Goal: Task Accomplishment & Management: Manage account settings

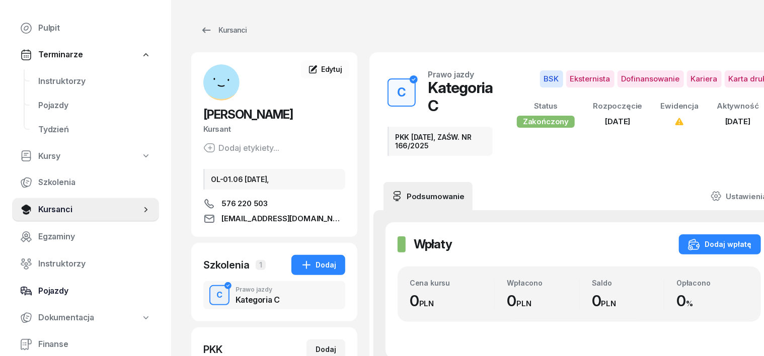
scroll to position [62, 0]
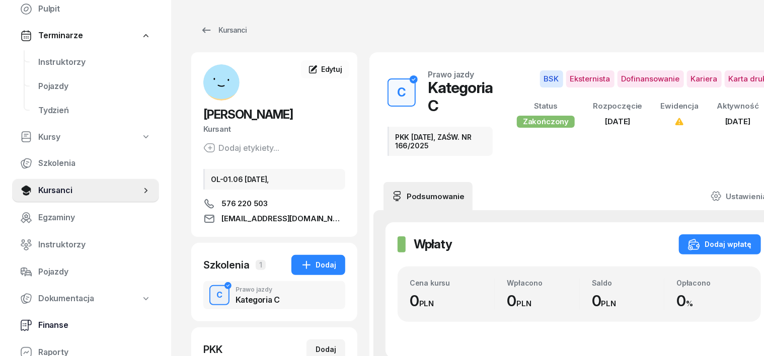
click at [61, 321] on span "Finanse" at bounding box center [94, 325] width 113 height 13
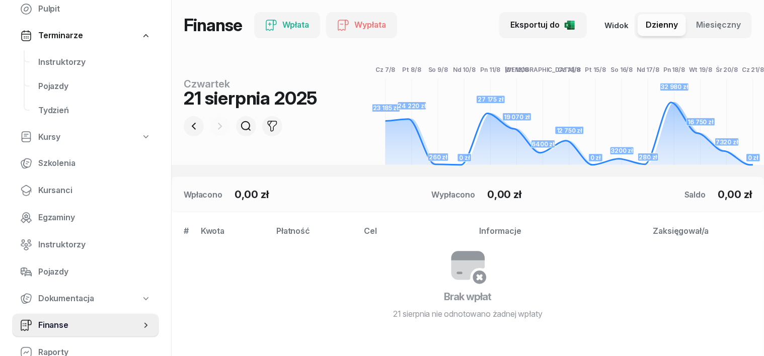
scroll to position [126, 0]
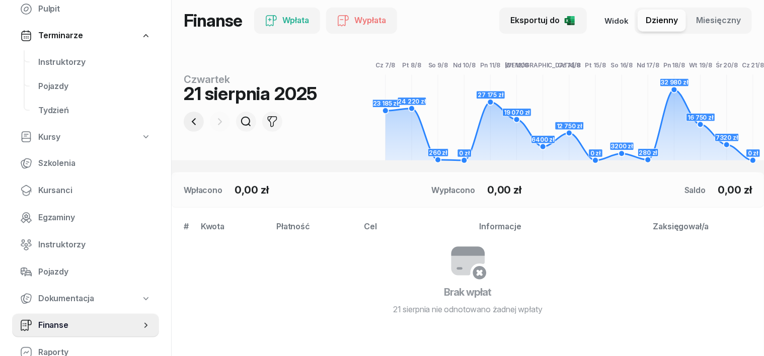
click at [188, 121] on icon "button" at bounding box center [194, 122] width 12 height 12
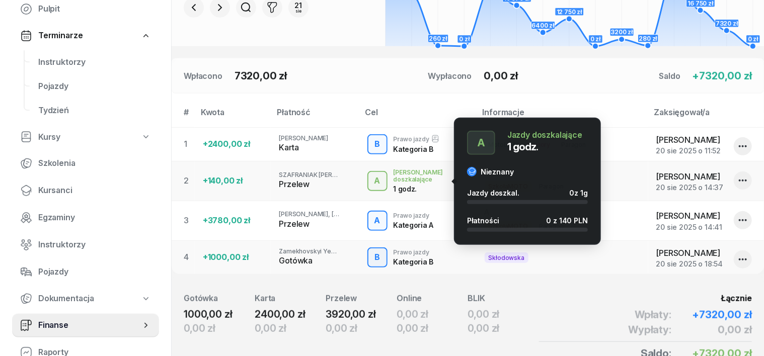
scroll to position [252, 0]
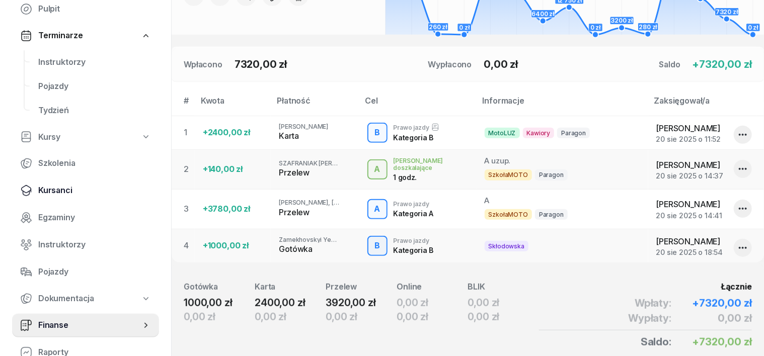
click at [62, 187] on span "Kursanci" at bounding box center [94, 190] width 113 height 13
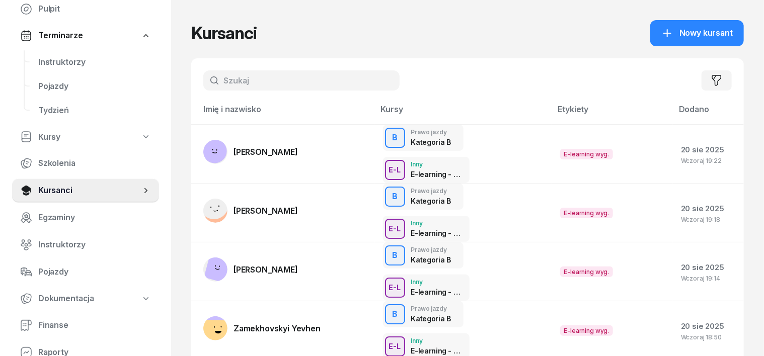
click at [212, 84] on input "text" at bounding box center [301, 80] width 196 height 20
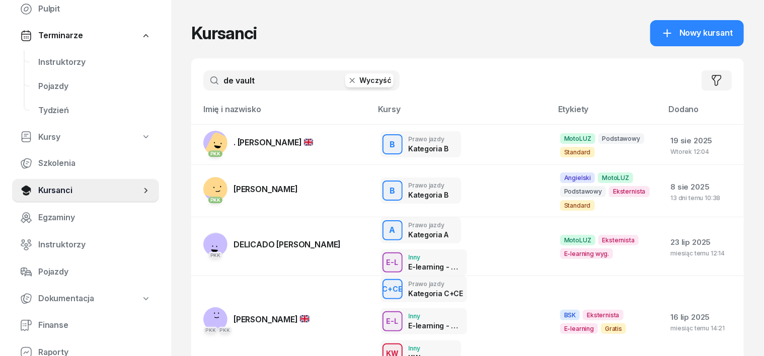
click at [214, 77] on input "de vault" at bounding box center [301, 80] width 196 height 20
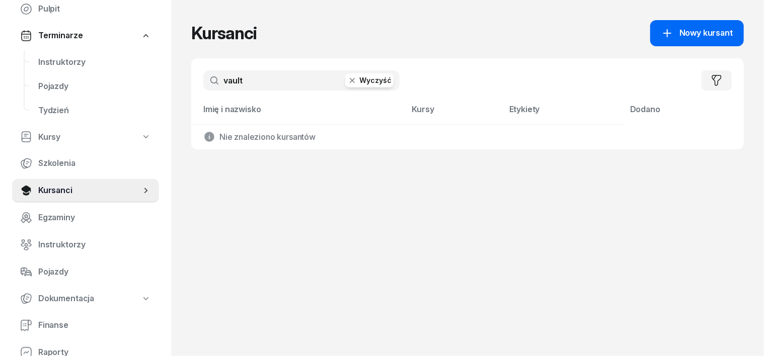
type input "vault"
click at [727, 24] on link "Nowy kursant" at bounding box center [697, 33] width 94 height 26
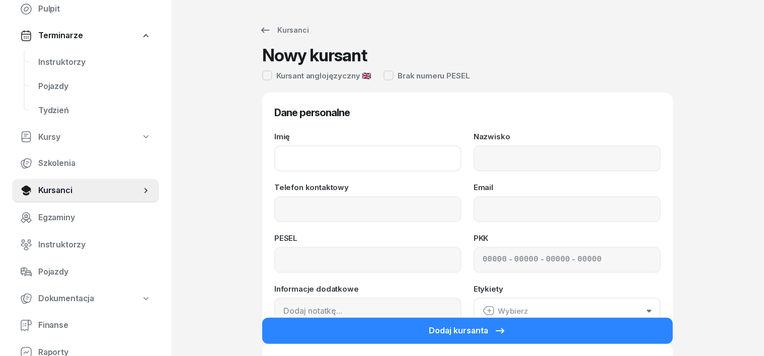
drag, startPoint x: 282, startPoint y: 155, endPoint x: 309, endPoint y: 135, distance: 33.2
click at [281, 155] on input "Imię" at bounding box center [367, 159] width 187 height 26
type input "[PERSON_NAME]"
click at [498, 165] on input "Nazwisko" at bounding box center [567, 159] width 187 height 26
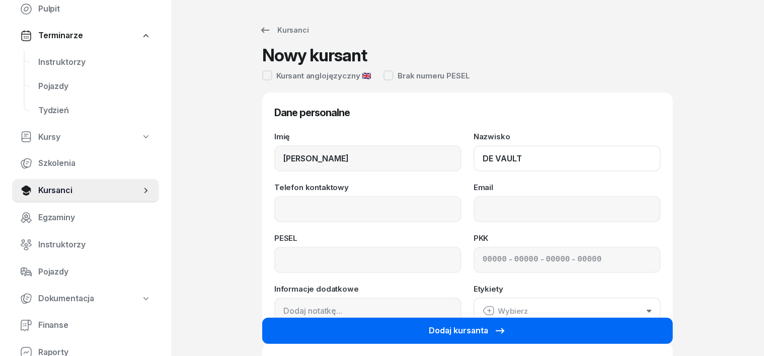
type input "DE VAULT"
click at [393, 330] on button "Dodaj kursanta" at bounding box center [467, 331] width 411 height 26
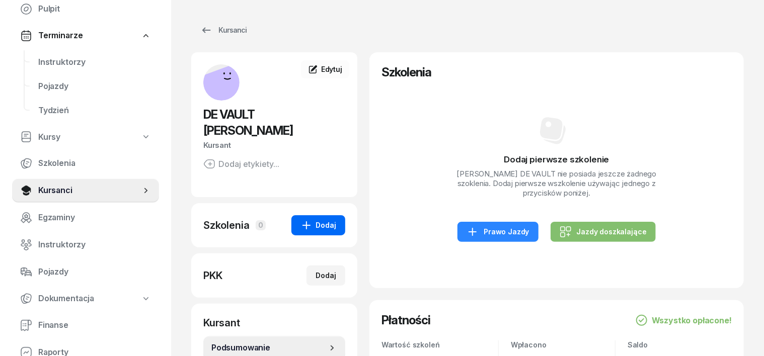
drag, startPoint x: 298, startPoint y: 212, endPoint x: 309, endPoint y: 206, distance: 11.9
click at [301, 220] on div "Dodaj" at bounding box center [319, 226] width 36 height 12
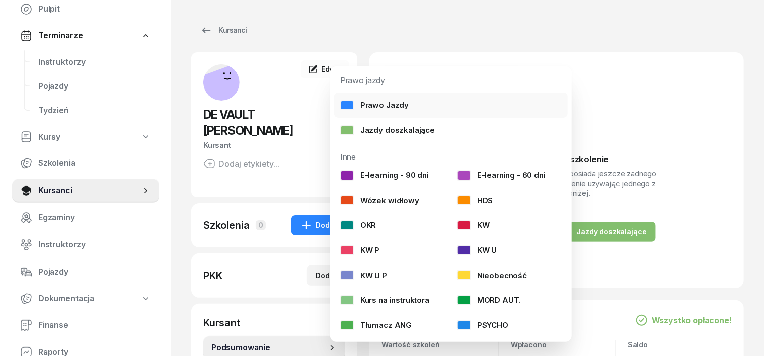
drag, startPoint x: 347, startPoint y: 105, endPoint x: 368, endPoint y: 119, distance: 25.4
click at [347, 107] on div at bounding box center [347, 105] width 14 height 10
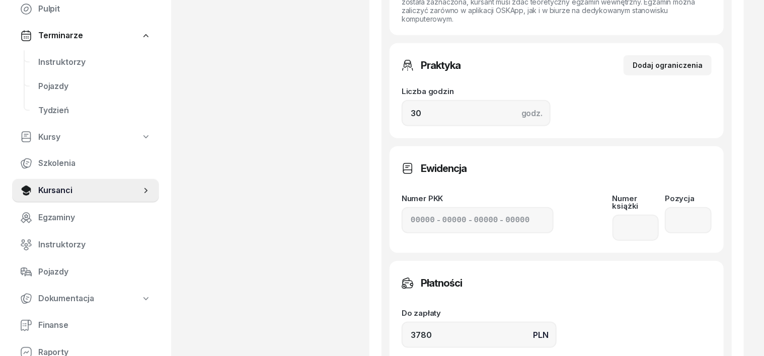
scroll to position [566, 0]
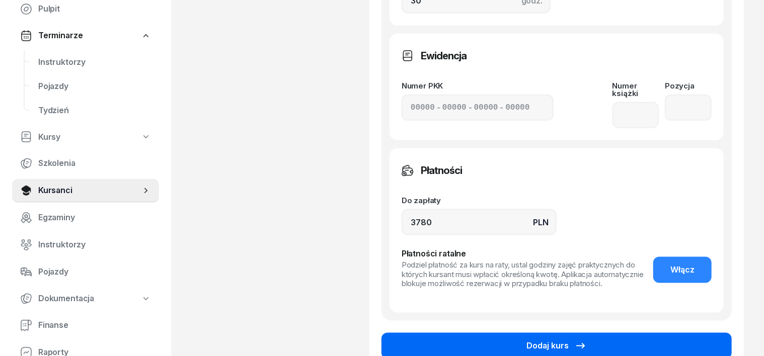
click at [618, 333] on button "Dodaj kurs" at bounding box center [557, 346] width 350 height 26
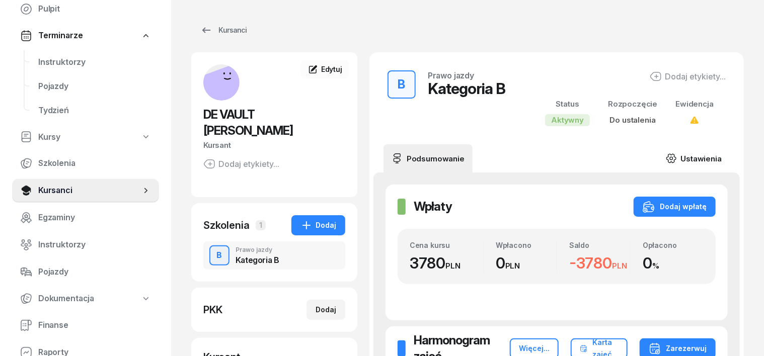
click at [677, 156] on icon at bounding box center [671, 158] width 11 height 11
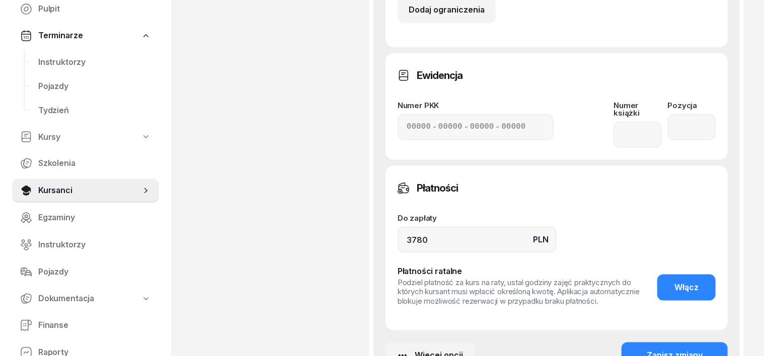
scroll to position [629, 0]
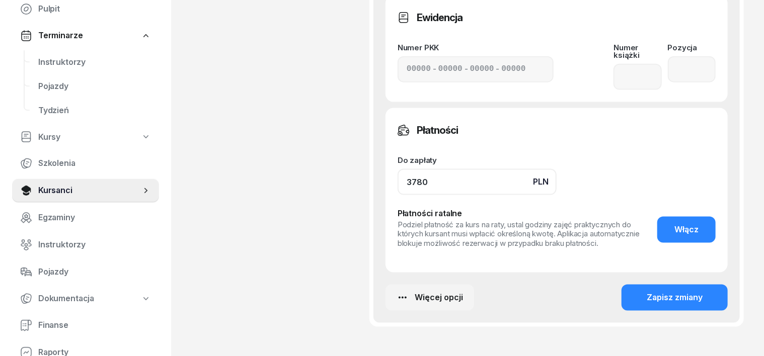
drag, startPoint x: 417, startPoint y: 171, endPoint x: 417, endPoint y: 165, distance: 5.6
click at [417, 171] on input "3780" at bounding box center [477, 182] width 159 height 26
type input "3"
click at [700, 292] on div "Zapisz zmiany" at bounding box center [675, 298] width 56 height 13
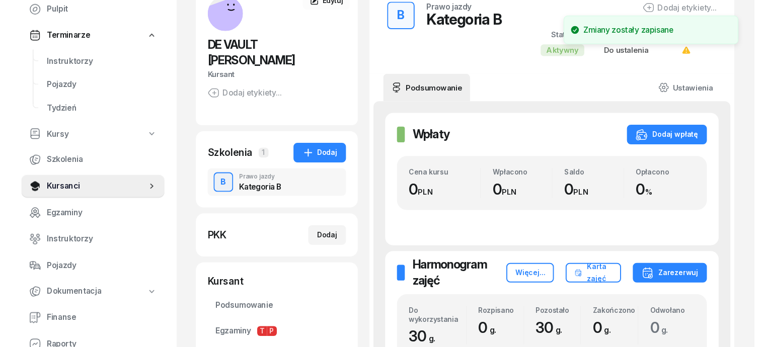
scroll to position [0, 0]
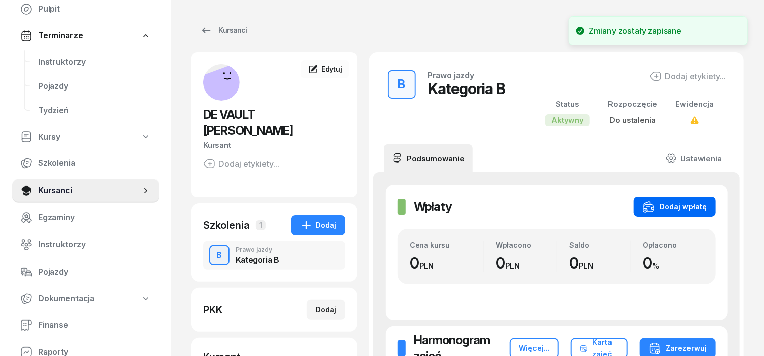
click at [707, 204] on div "Dodaj wpłatę" at bounding box center [675, 207] width 64 height 12
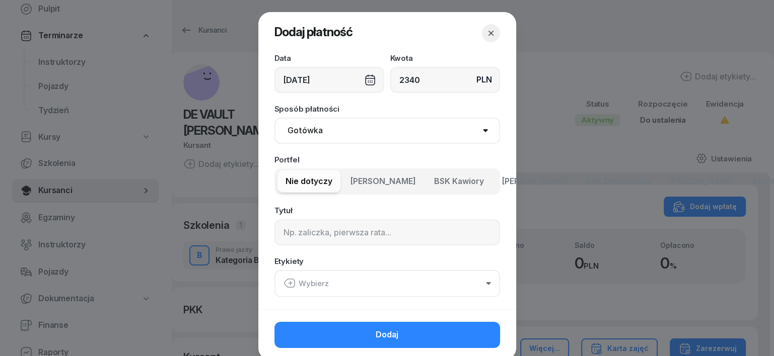
type input "2340"
click at [297, 132] on select "Gotówka Karta Przelew Płatności online BLIK" at bounding box center [387, 131] width 226 height 26
select select "transfer"
click at [274, 118] on select "Gotówka Karta Przelew Płatności online BLIK" at bounding box center [387, 131] width 226 height 26
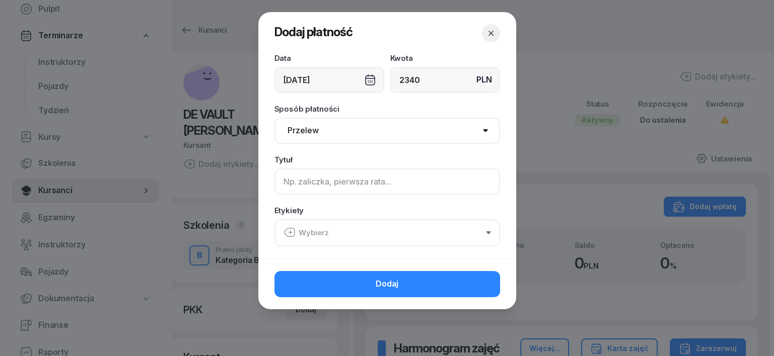
click at [286, 186] on input at bounding box center [387, 182] width 226 height 26
type input "B"
click at [290, 230] on icon "button" at bounding box center [289, 233] width 12 height 12
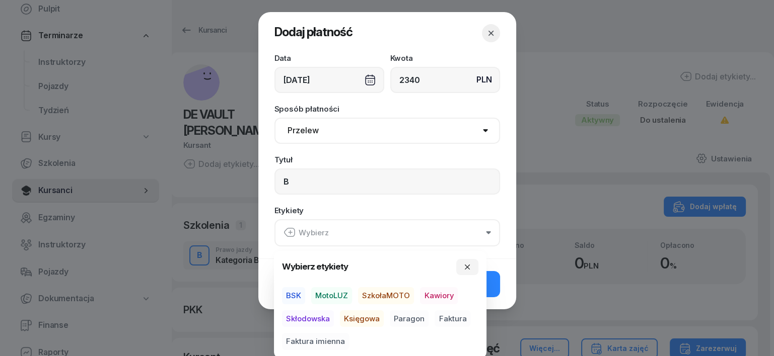
click at [332, 294] on span "MotoLUZ" at bounding box center [331, 295] width 41 height 17
click at [354, 320] on span "Księgowa" at bounding box center [362, 318] width 44 height 17
click at [405, 320] on span "Paragon" at bounding box center [409, 318] width 39 height 17
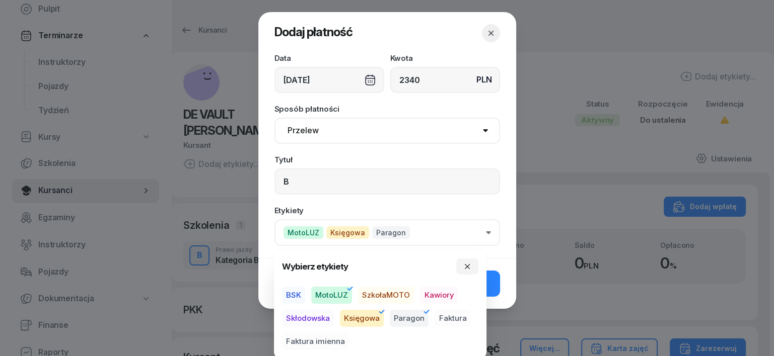
click at [369, 79] on div "[DATE]" at bounding box center [329, 80] width 110 height 26
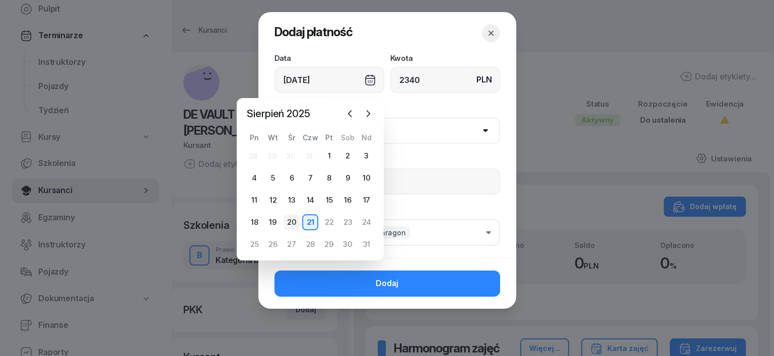
click at [290, 222] on div "20" at bounding box center [291, 222] width 16 height 16
type input "[DATE]"
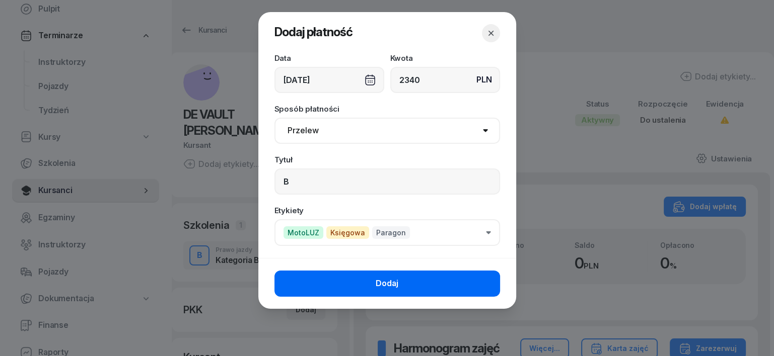
click at [459, 286] on button "Dodaj" at bounding box center [387, 284] width 226 height 26
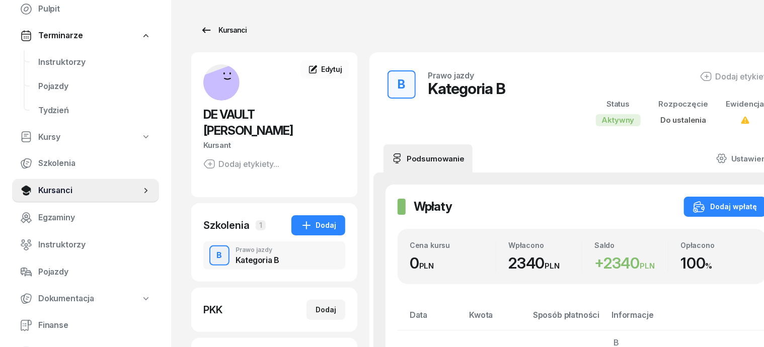
click at [222, 30] on div "Kursanci" at bounding box center [223, 30] width 46 height 12
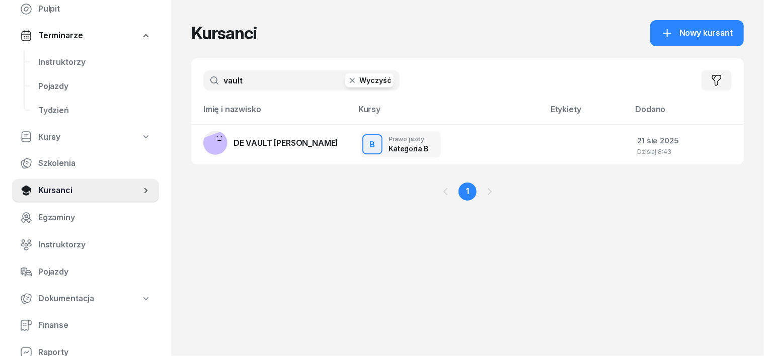
click at [347, 80] on icon "button" at bounding box center [352, 81] width 10 height 10
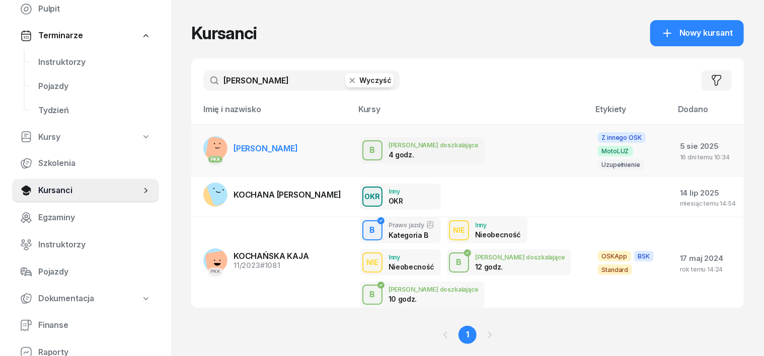
type input "[PERSON_NAME]"
click at [204, 149] on rect at bounding box center [221, 153] width 34 height 34
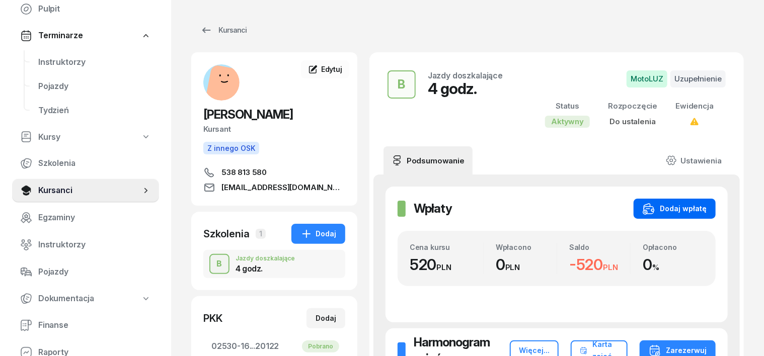
click at [707, 205] on div "Dodaj wpłatę" at bounding box center [675, 209] width 64 height 12
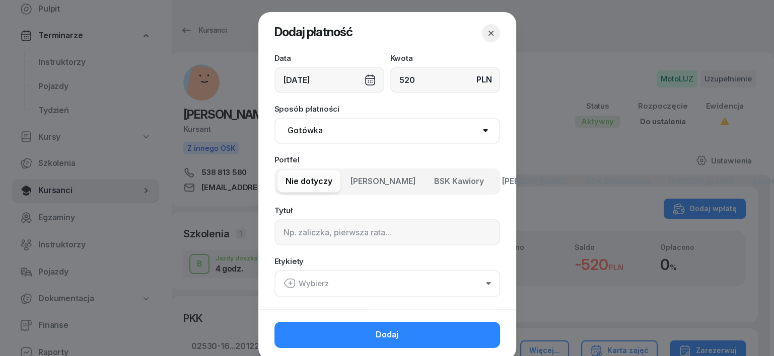
type input "520"
click at [286, 129] on select "Gotówka Karta Przelew Płatności online BLIK" at bounding box center [387, 131] width 226 height 26
select select "transfer"
click at [274, 118] on select "Gotówka Karta Przelew Płatności online BLIK" at bounding box center [387, 131] width 226 height 26
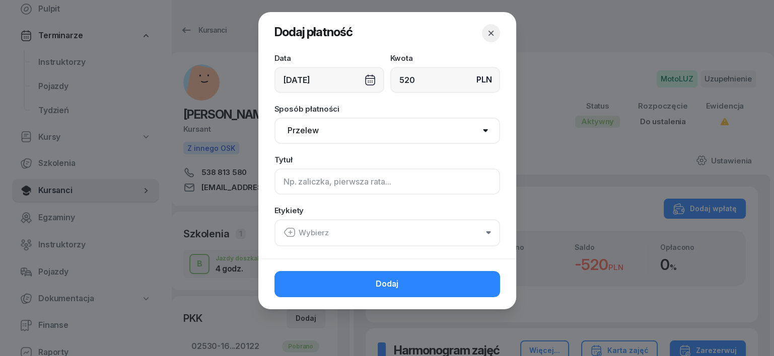
click at [292, 186] on input at bounding box center [387, 182] width 226 height 26
type input "B"
click at [367, 86] on div "[DATE]" at bounding box center [329, 80] width 110 height 26
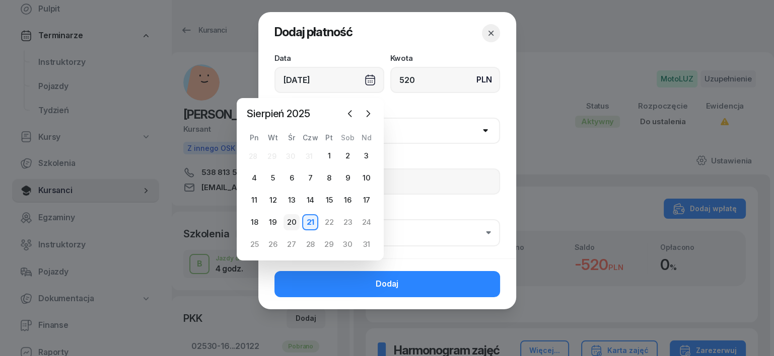
click at [290, 220] on div "20" at bounding box center [291, 222] width 16 height 16
type input "[DATE]"
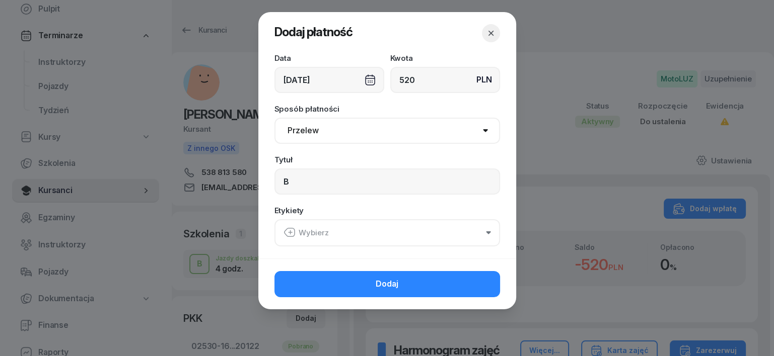
click at [287, 233] on icon "button" at bounding box center [289, 233] width 12 height 12
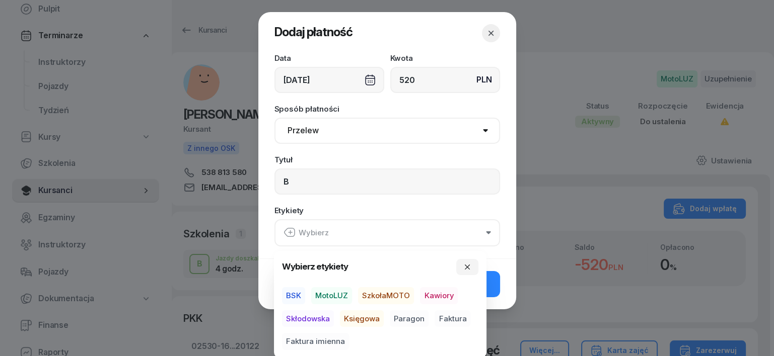
click at [332, 298] on span "MotoLUZ" at bounding box center [331, 295] width 41 height 17
click at [359, 316] on span "Księgowa" at bounding box center [362, 318] width 44 height 17
click at [409, 318] on span "Paragon" at bounding box center [409, 318] width 39 height 17
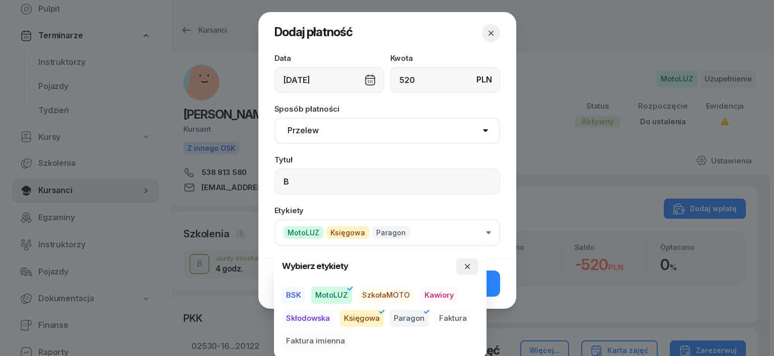
click at [465, 261] on button "button" at bounding box center [467, 267] width 22 height 16
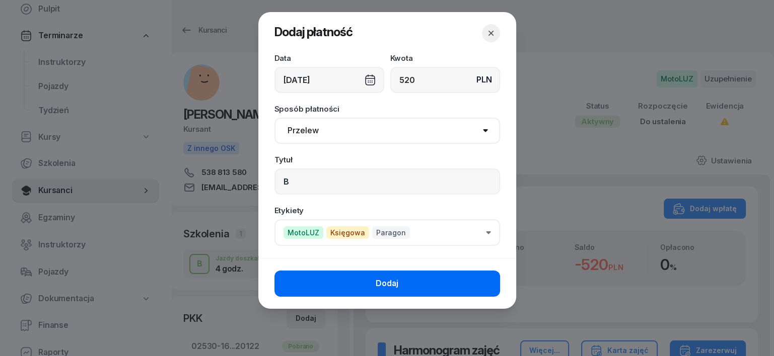
click at [486, 285] on button "Dodaj" at bounding box center [387, 284] width 226 height 26
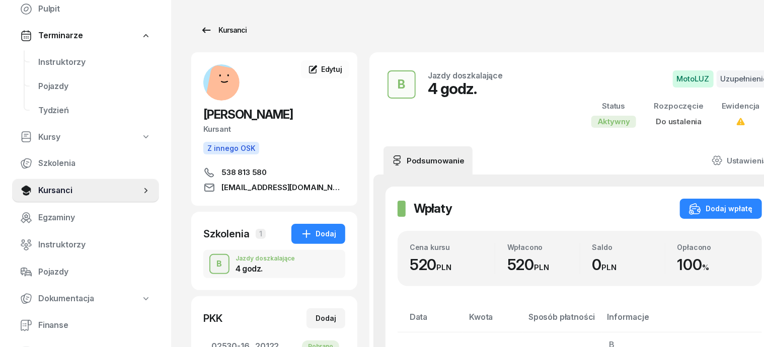
click at [218, 28] on div "Kursanci" at bounding box center [223, 30] width 46 height 12
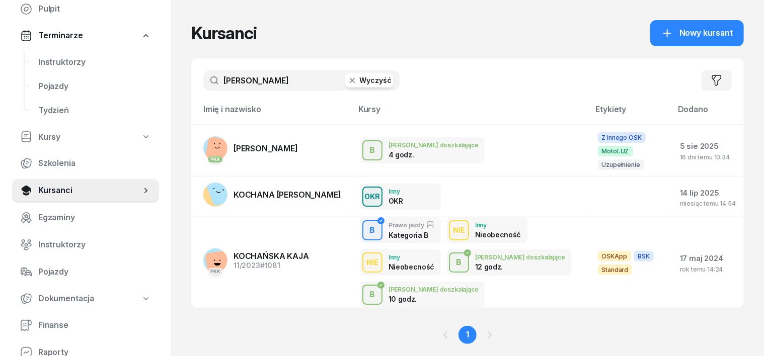
click at [347, 80] on icon "button" at bounding box center [352, 81] width 10 height 10
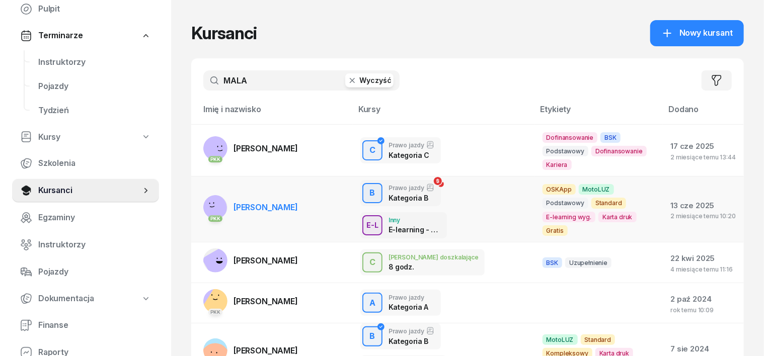
type input "MALA"
click at [201, 197] on rect at bounding box center [213, 208] width 29 height 29
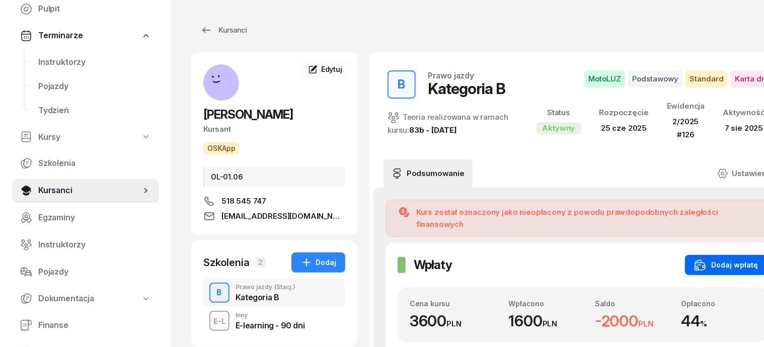
click at [698, 259] on div "Dodaj wpłatę" at bounding box center [726, 265] width 64 height 12
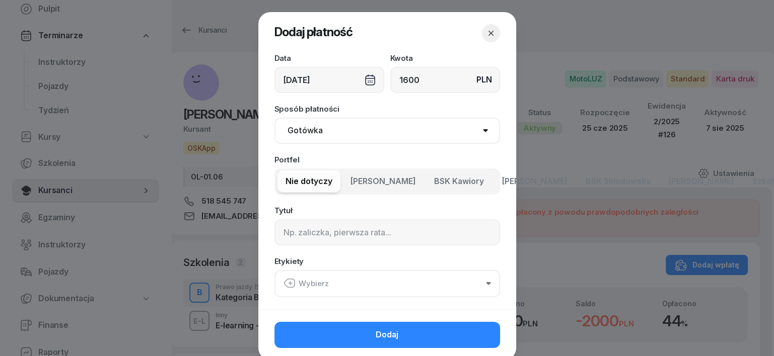
type input "1600"
click at [364, 85] on div "[DATE]" at bounding box center [329, 80] width 110 height 26
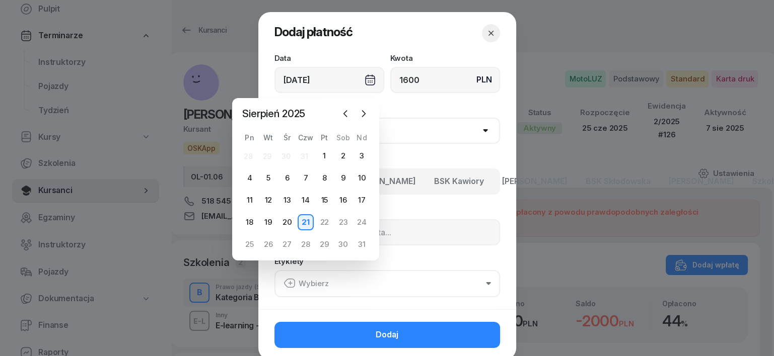
drag, startPoint x: 278, startPoint y: 216, endPoint x: 276, endPoint y: 223, distance: 6.7
click at [276, 223] on div "28 29 30 31 1 2 3 4 5 6 7 8 9 10 11 12 13 14 15 16 17 18 19 20 21 22 23 24 25 2…" at bounding box center [305, 200] width 131 height 105
click at [283, 230] on div "20" at bounding box center [287, 222] width 16 height 16
type input "[DATE]"
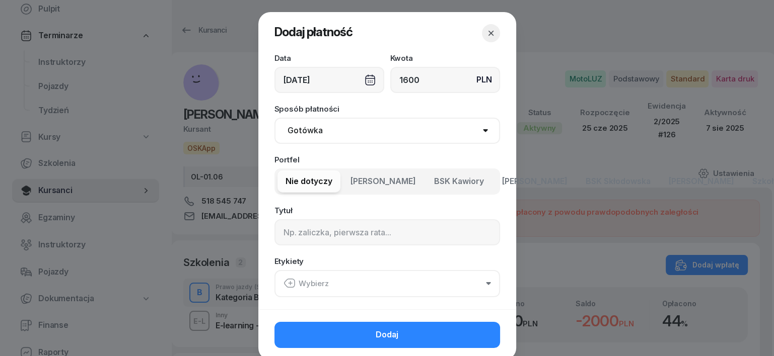
click at [302, 132] on select "Gotówka Karta Przelew Płatności online BLIK" at bounding box center [387, 131] width 226 height 26
select select "transfer"
click at [274, 118] on select "Gotówka Karta Przelew Płatności online BLIK" at bounding box center [387, 131] width 226 height 26
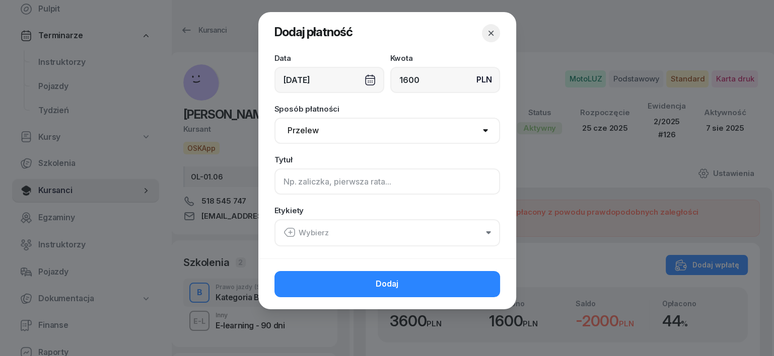
click at [297, 181] on input at bounding box center [387, 182] width 226 height 26
type input "B"
click at [291, 233] on icon "button" at bounding box center [290, 233] width 4 height 0
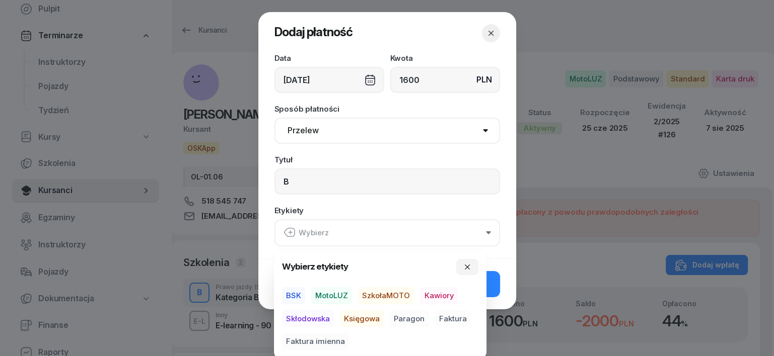
click at [332, 294] on span "MotoLUZ" at bounding box center [331, 295] width 41 height 17
drag, startPoint x: 354, startPoint y: 319, endPoint x: 407, endPoint y: 324, distance: 52.6
click at [375, 322] on span "Księgowa" at bounding box center [362, 318] width 44 height 17
click at [413, 316] on span "Paragon" at bounding box center [409, 318] width 39 height 17
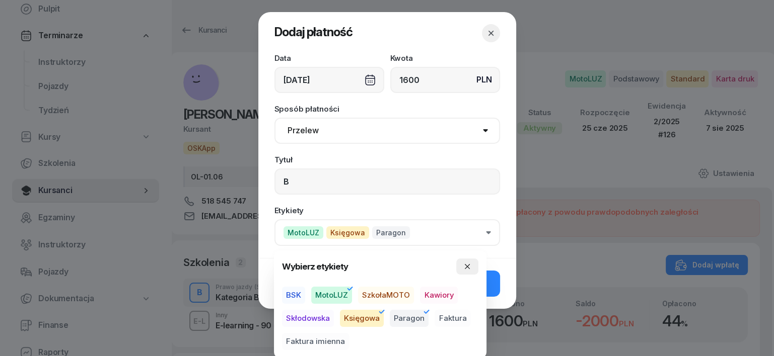
click at [468, 264] on icon "button" at bounding box center [467, 267] width 8 height 8
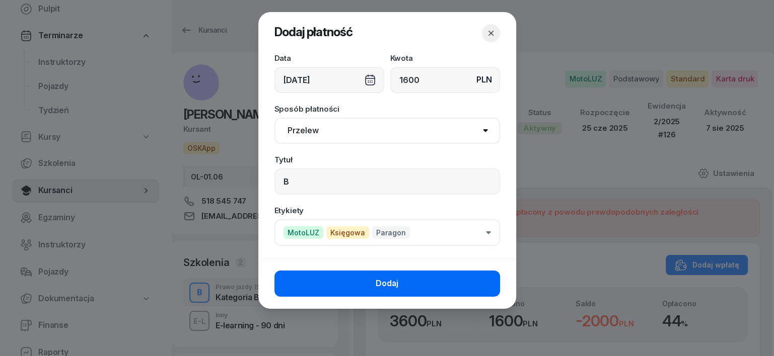
click at [493, 276] on button "Dodaj" at bounding box center [387, 284] width 226 height 26
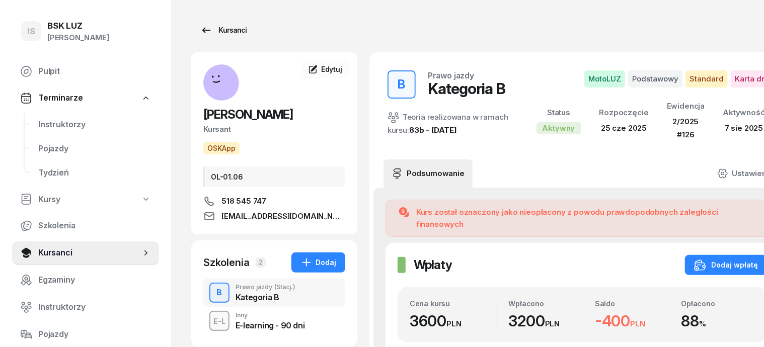
click at [215, 30] on div "Kursanci" at bounding box center [223, 30] width 46 height 12
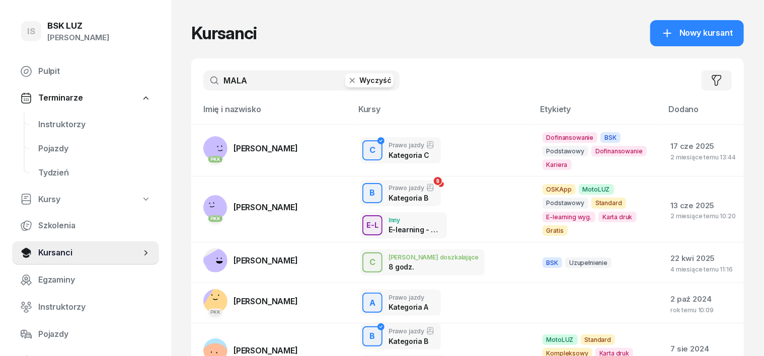
click at [347, 80] on icon "button" at bounding box center [352, 81] width 10 height 10
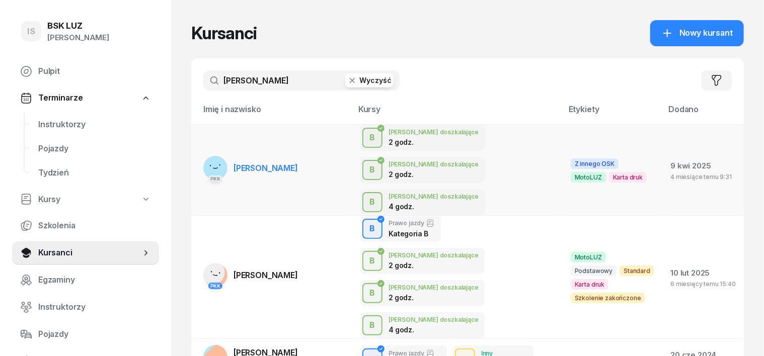
type input "[PERSON_NAME]"
click at [198, 151] on rect at bounding box center [215, 168] width 34 height 34
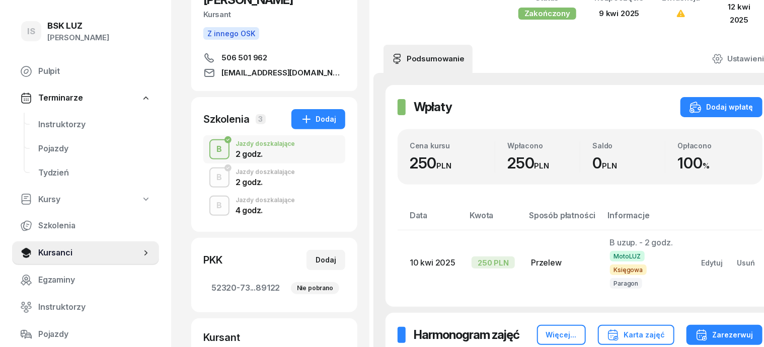
scroll to position [126, 0]
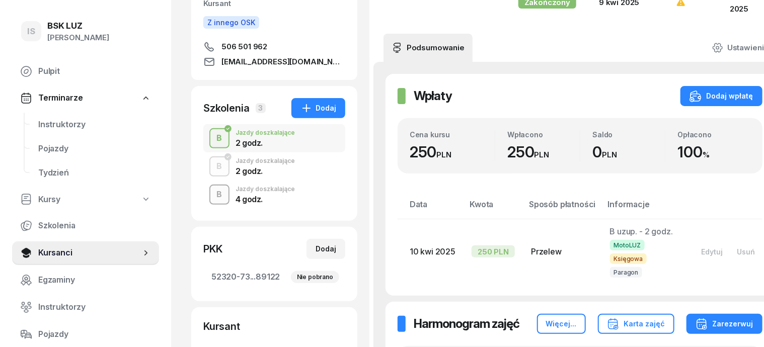
click at [213, 192] on div "B" at bounding box center [220, 194] width 14 height 17
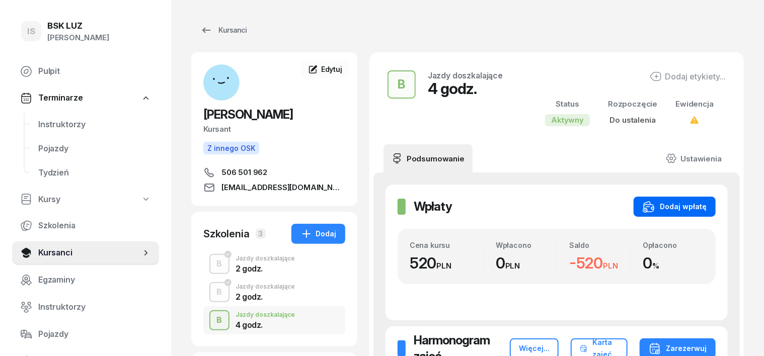
click at [707, 202] on div "Dodaj wpłatę" at bounding box center [675, 207] width 64 height 12
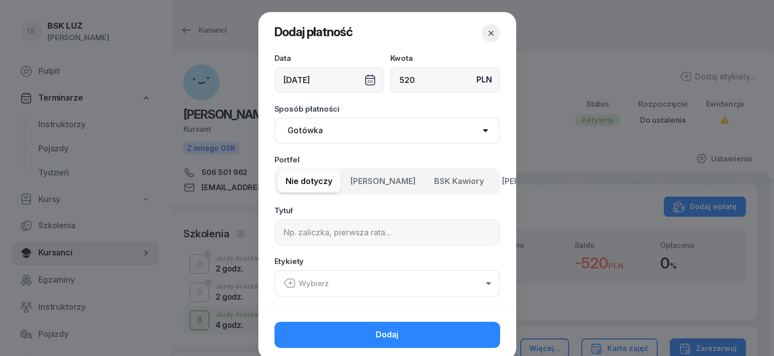
type input "520"
click at [366, 83] on div "[DATE]" at bounding box center [329, 80] width 110 height 26
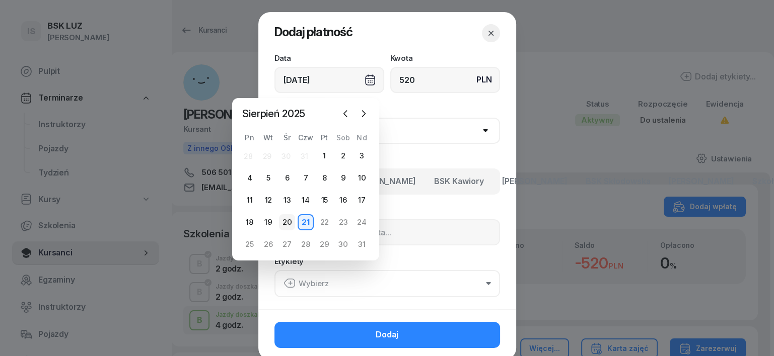
click at [289, 219] on div "20" at bounding box center [287, 222] width 16 height 16
type input "[DATE]"
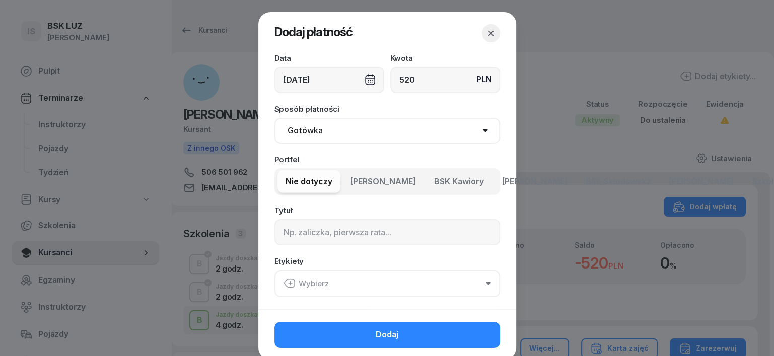
click at [292, 125] on select "Gotówka Karta Przelew Płatności online BLIK" at bounding box center [387, 131] width 226 height 26
select select "transfer"
click at [274, 118] on select "Gotówka Karta Przelew Płatności online BLIK" at bounding box center [387, 131] width 226 height 26
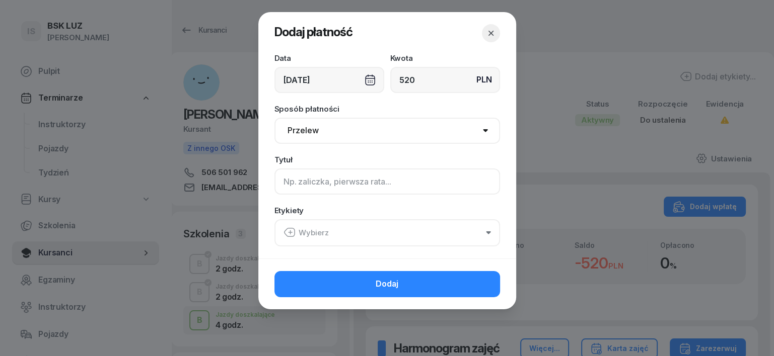
click at [295, 186] on input at bounding box center [387, 182] width 226 height 26
type input "B"
click at [288, 235] on icon "button" at bounding box center [289, 233] width 12 height 12
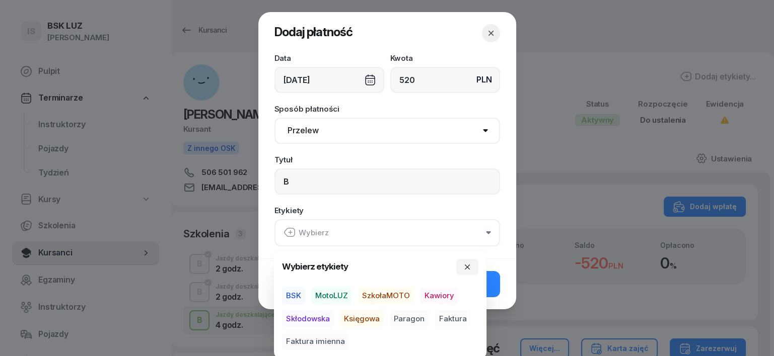
click at [348, 292] on span "MotoLUZ" at bounding box center [331, 295] width 41 height 17
drag, startPoint x: 356, startPoint y: 319, endPoint x: 369, endPoint y: 316, distance: 12.9
click at [366, 317] on span "Księgowa" at bounding box center [362, 318] width 44 height 17
click at [412, 316] on span "Paragon" at bounding box center [409, 318] width 39 height 17
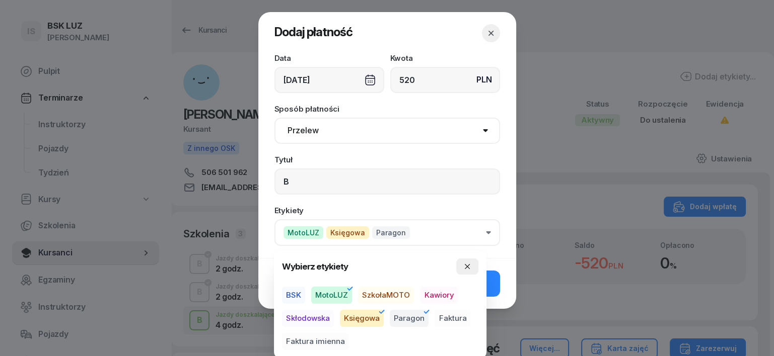
click at [466, 264] on icon "button" at bounding box center [467, 267] width 8 height 8
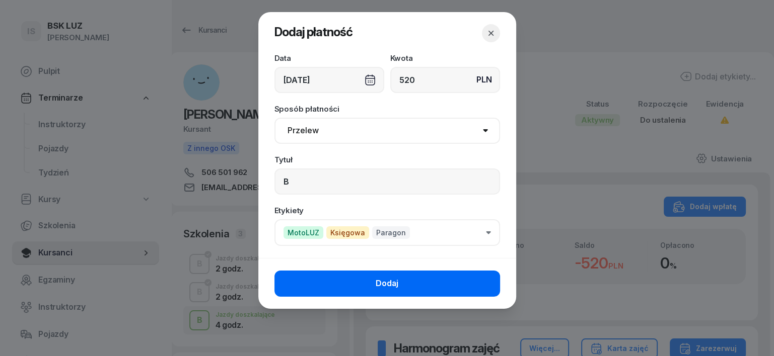
click at [458, 279] on button "Dodaj" at bounding box center [387, 284] width 226 height 26
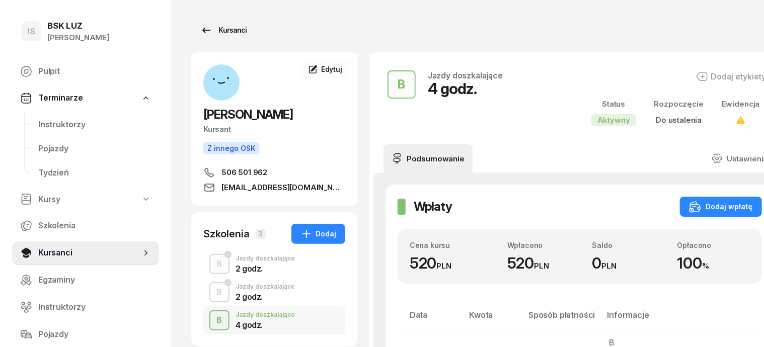
click at [205, 31] on div "Kursanci" at bounding box center [223, 30] width 46 height 12
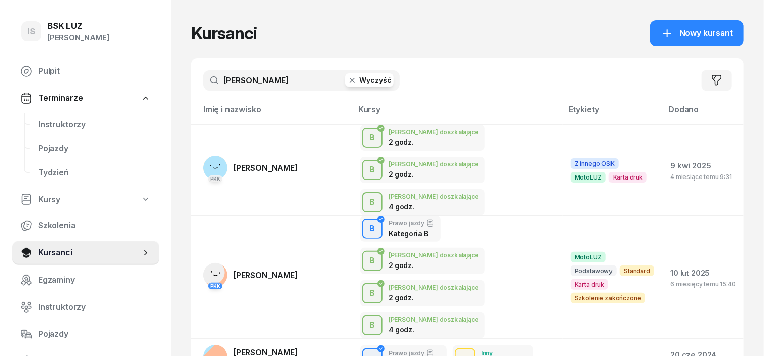
click at [347, 78] on icon "button" at bounding box center [352, 81] width 10 height 10
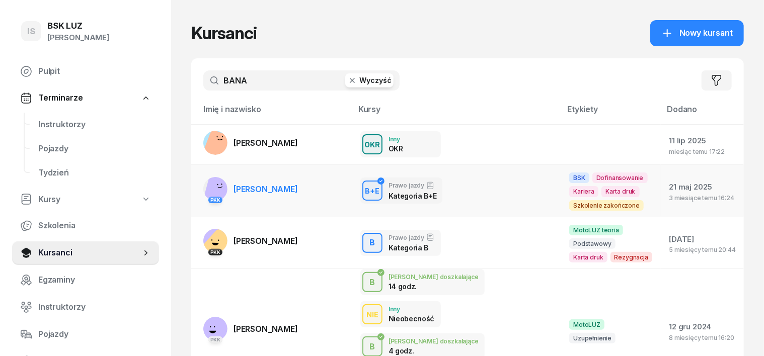
type input "BANA"
click at [204, 187] on rect at bounding box center [219, 189] width 30 height 30
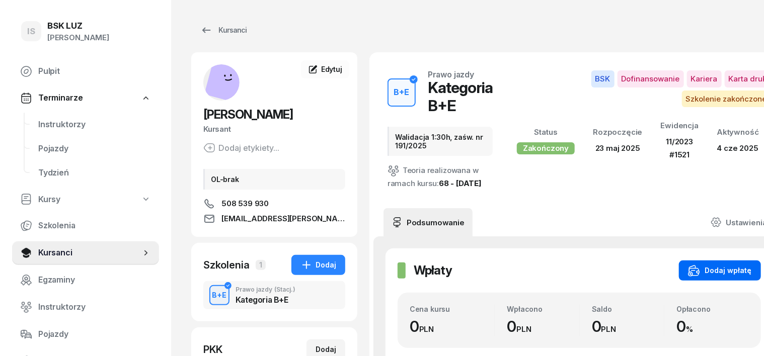
click at [706, 277] on div "Dodaj wpłatę" at bounding box center [720, 271] width 64 height 12
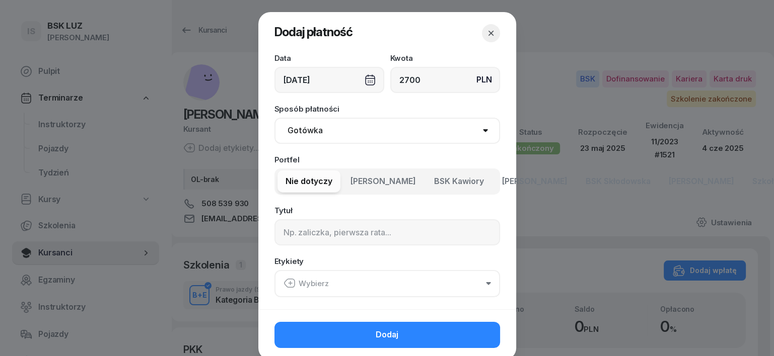
type input "2700"
drag, startPoint x: 309, startPoint y: 128, endPoint x: 303, endPoint y: 142, distance: 15.1
click at [306, 133] on select "Gotówka Karta Przelew Płatności online BLIK" at bounding box center [387, 131] width 226 height 26
select select "transfer"
click at [274, 118] on select "Gotówka Karta Przelew Płatności online BLIK" at bounding box center [387, 131] width 226 height 26
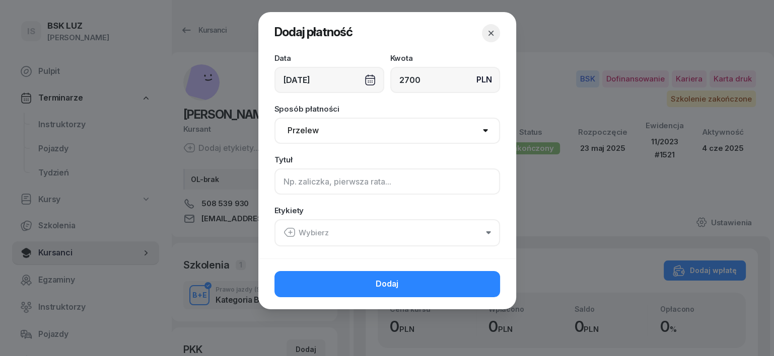
click at [290, 186] on input at bounding box center [387, 182] width 226 height 26
type input "BE - [PERSON_NAME] F/16/07/2025"
click at [371, 80] on div "[DATE]" at bounding box center [329, 80] width 110 height 26
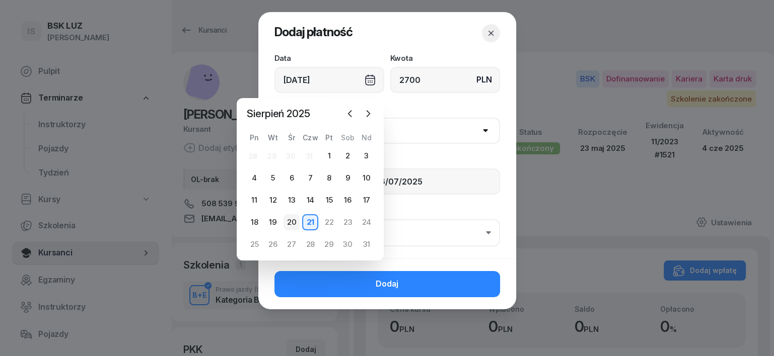
click at [292, 220] on div "20" at bounding box center [291, 222] width 16 height 16
type input "[DATE]"
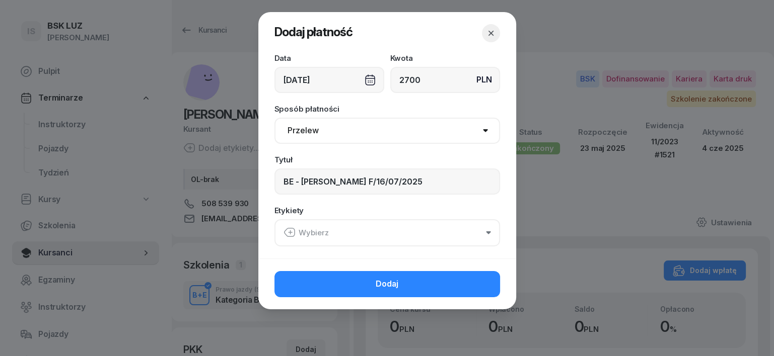
click at [293, 230] on icon "button" at bounding box center [289, 233] width 12 height 12
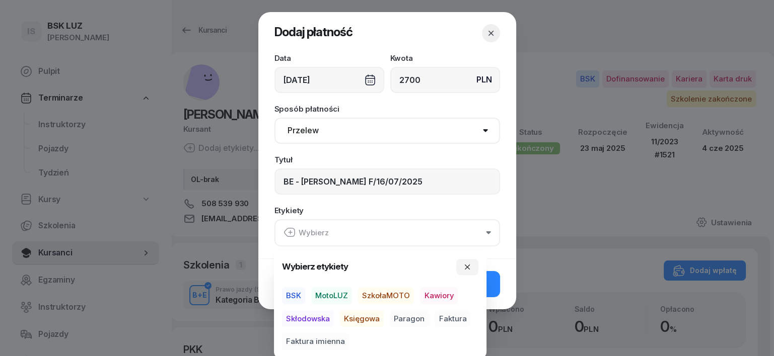
click at [298, 295] on span "BSK" at bounding box center [293, 295] width 23 height 17
drag, startPoint x: 363, startPoint y: 318, endPoint x: 396, endPoint y: 328, distance: 35.1
click at [365, 320] on span "Księgowa" at bounding box center [362, 318] width 44 height 17
click at [451, 317] on span "Faktura" at bounding box center [453, 318] width 36 height 17
click at [463, 264] on button "button" at bounding box center [467, 267] width 22 height 16
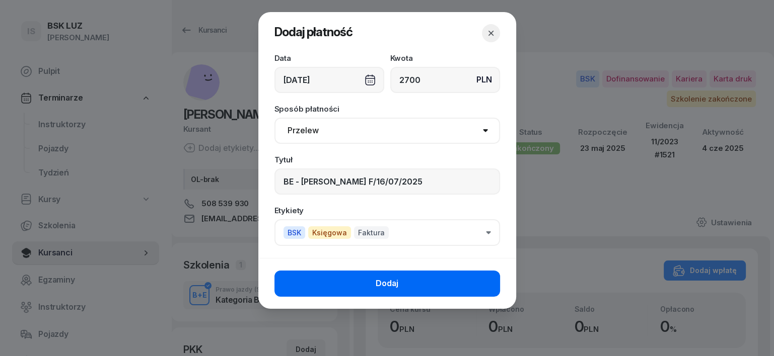
click at [486, 287] on button "Dodaj" at bounding box center [387, 284] width 226 height 26
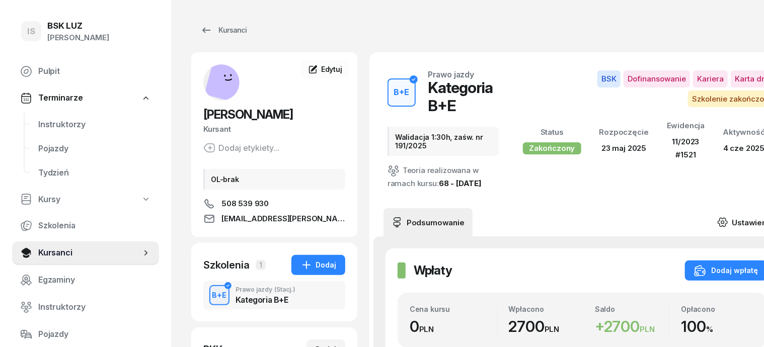
click at [722, 217] on icon at bounding box center [722, 222] width 11 height 11
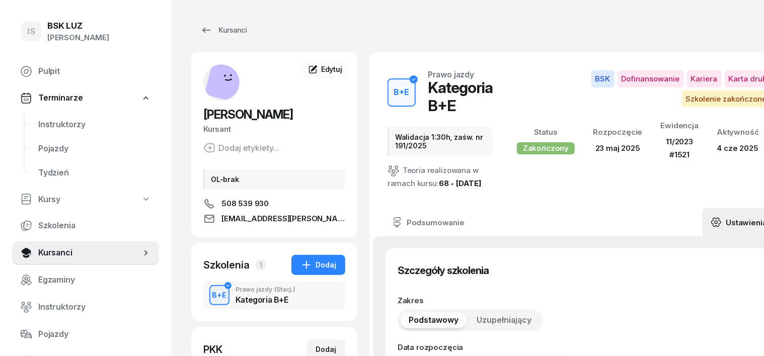
type input "[DATE]"
type input "Walidacja 1:30h, zaśw. nr 191/2025"
type input "15"
type input "52481"
type input "23302"
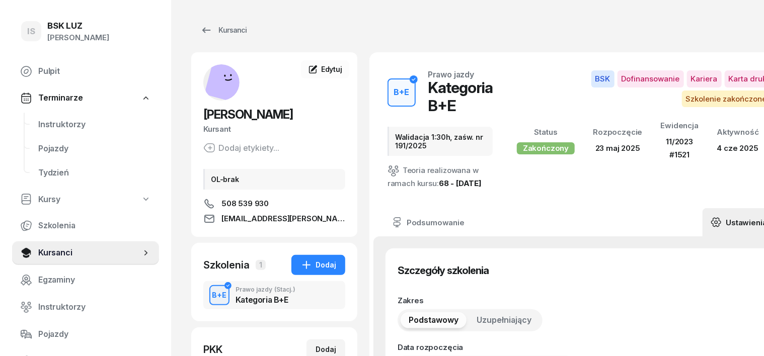
type input "49193"
type input "89123"
type input "11/2023"
type input "1521"
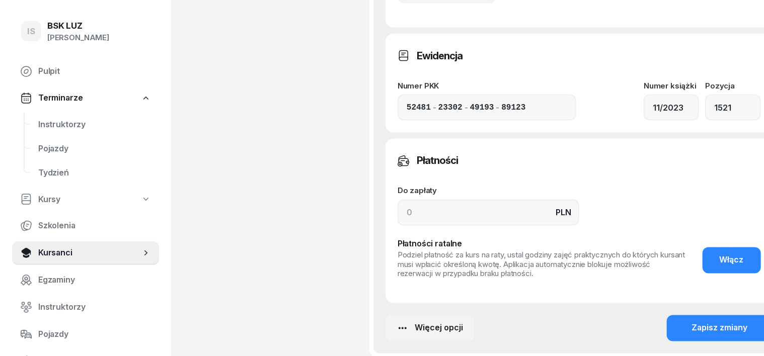
scroll to position [818, 0]
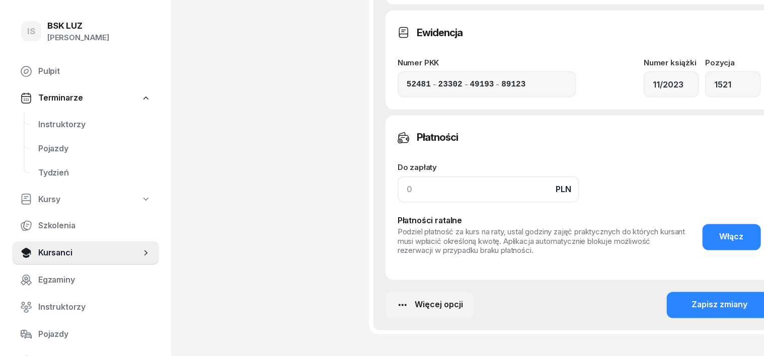
click at [398, 199] on input at bounding box center [489, 190] width 182 height 26
type input "2700"
click at [712, 312] on div "Zapisz zmiany" at bounding box center [720, 305] width 56 height 13
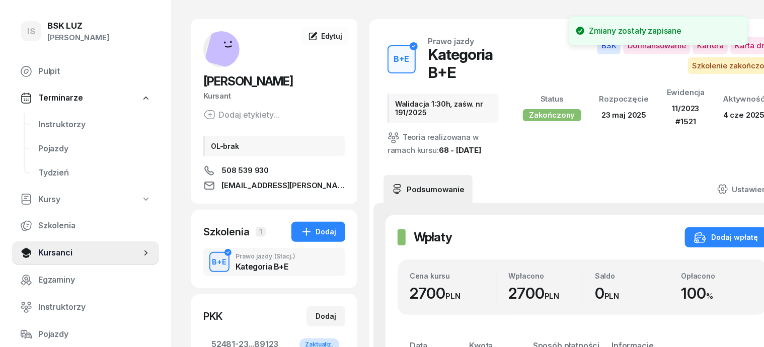
scroll to position [0, 0]
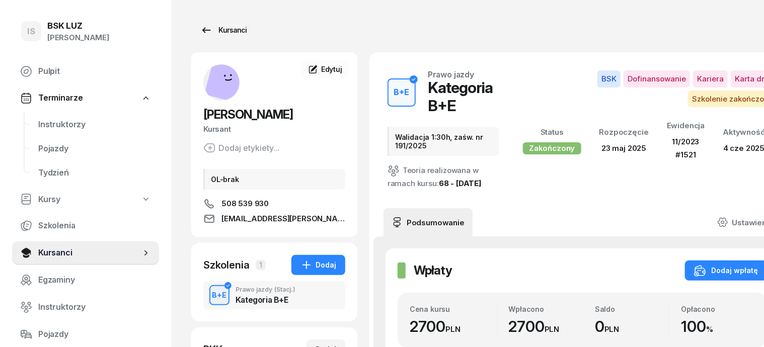
click at [212, 30] on div "Kursanci" at bounding box center [223, 30] width 46 height 12
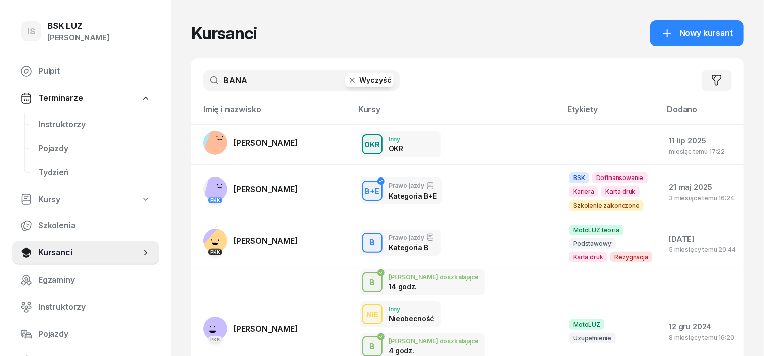
click at [347, 83] on icon "button" at bounding box center [352, 81] width 10 height 10
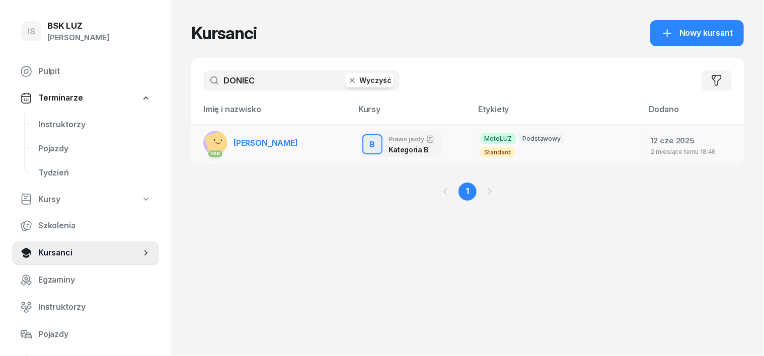
type input "DONIEC"
click at [216, 143] on icon at bounding box center [218, 142] width 4 height 1
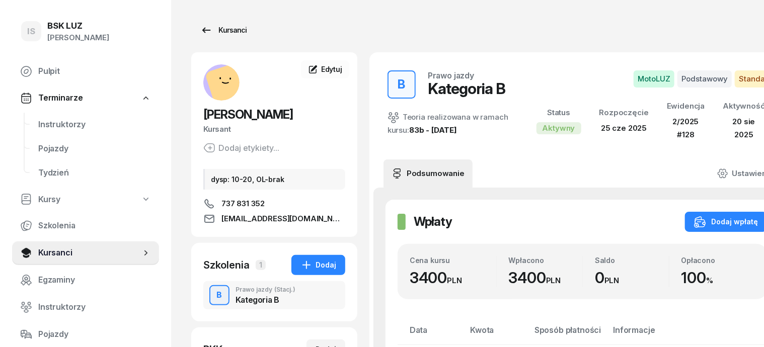
click at [215, 26] on div "Kursanci" at bounding box center [223, 30] width 46 height 12
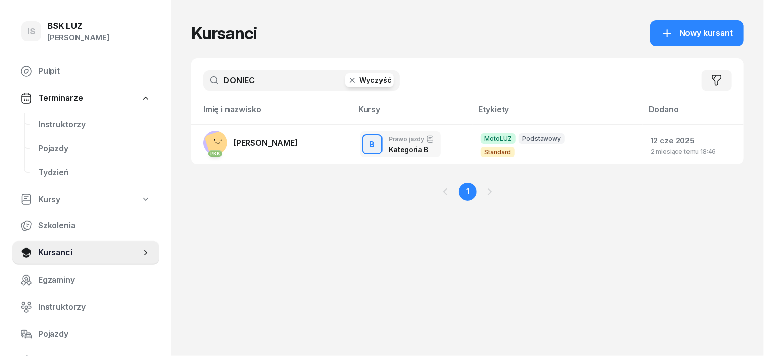
click at [347, 80] on icon "button" at bounding box center [352, 81] width 10 height 10
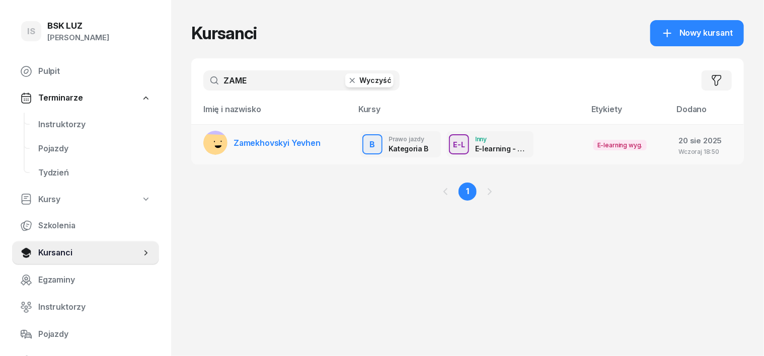
type input "ZAME"
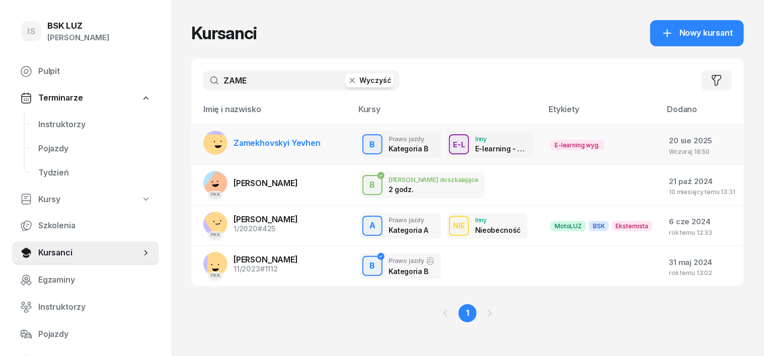
click at [202, 136] on rect at bounding box center [217, 149] width 30 height 30
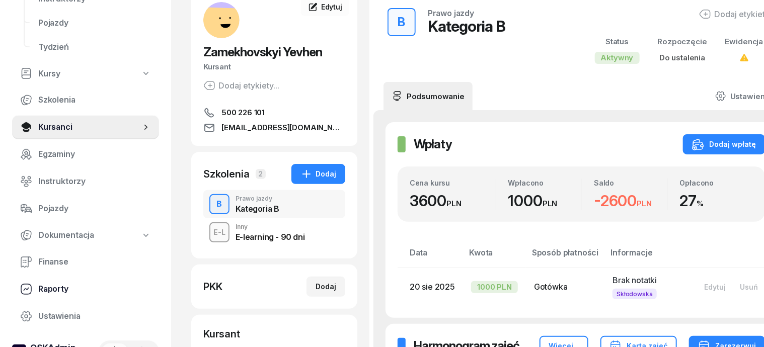
scroll to position [144, 0]
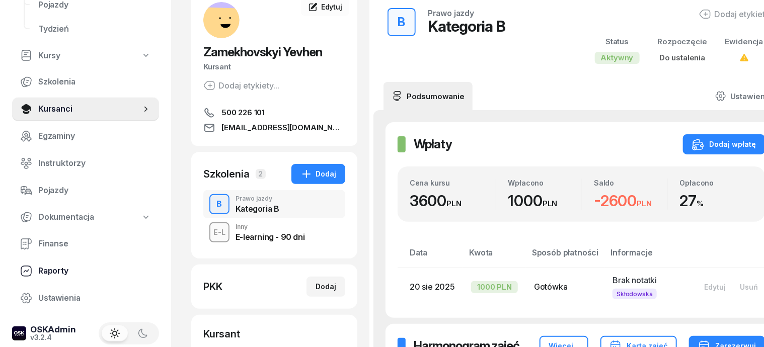
click at [60, 269] on span "Raporty" at bounding box center [94, 271] width 113 height 13
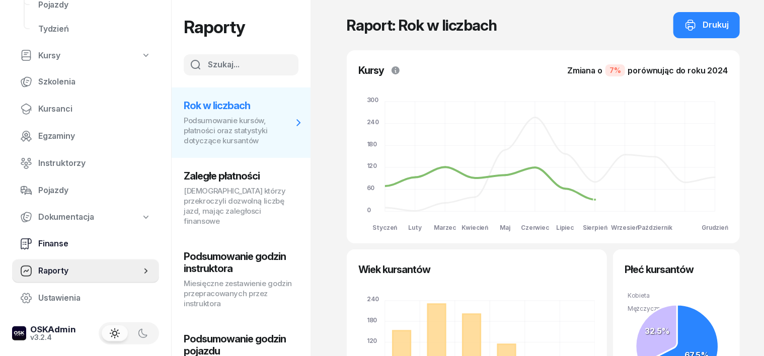
click at [60, 246] on span "Finanse" at bounding box center [94, 244] width 113 height 13
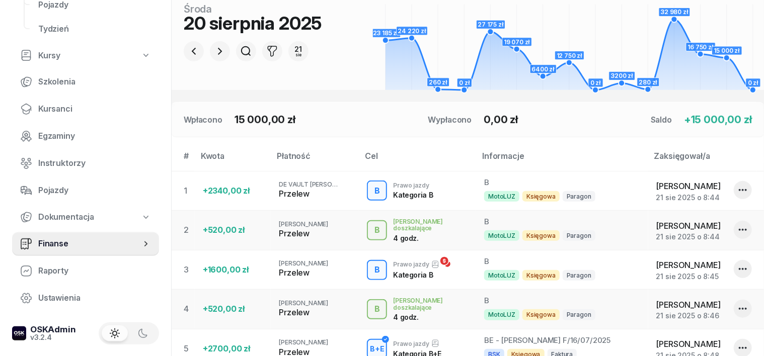
scroll to position [126, 0]
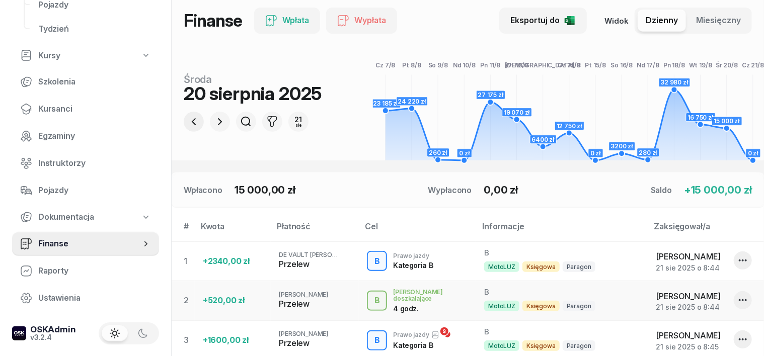
click at [188, 121] on icon "button" at bounding box center [194, 122] width 12 height 12
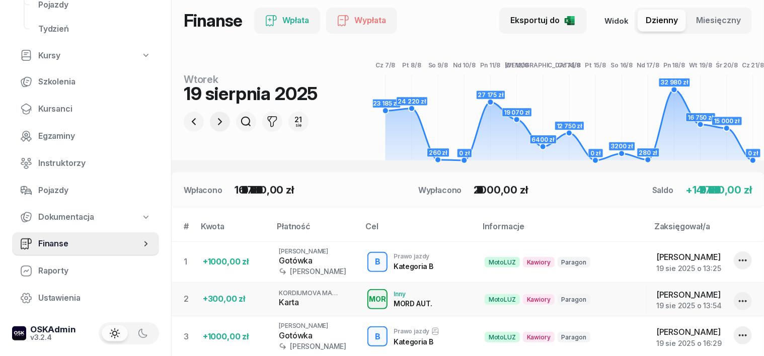
click at [218, 119] on icon "button" at bounding box center [220, 121] width 4 height 7
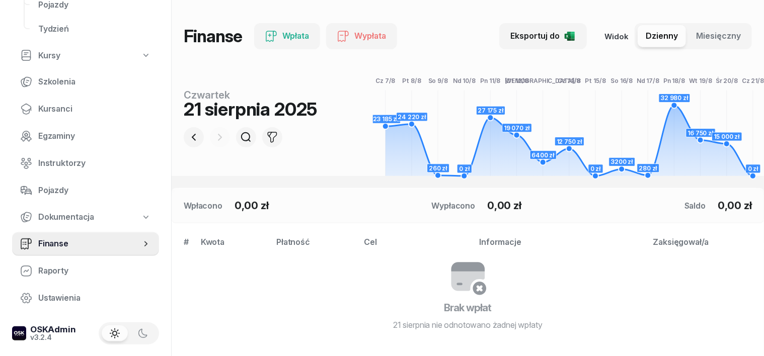
scroll to position [106, 0]
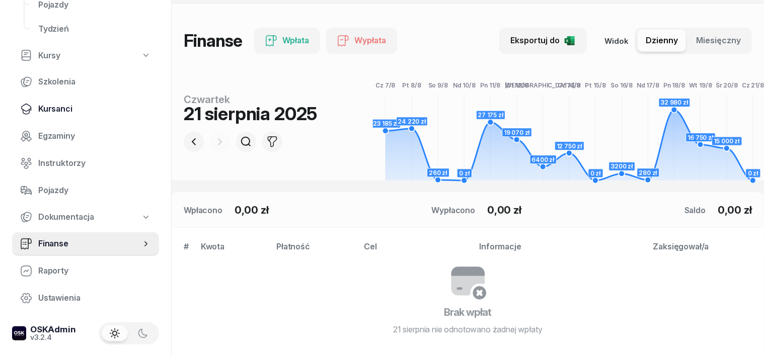
click at [67, 110] on span "Kursanci" at bounding box center [94, 109] width 113 height 13
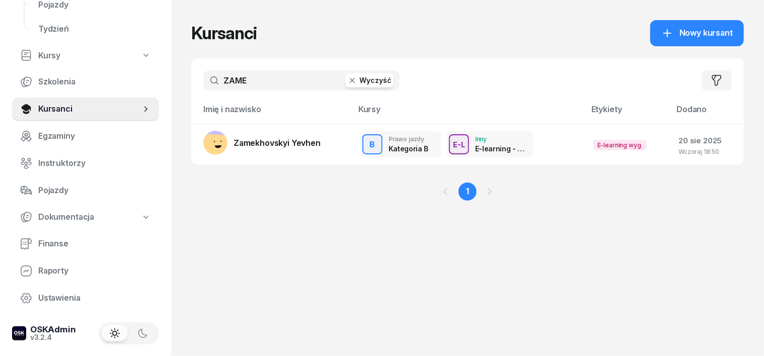
click at [347, 85] on icon "button" at bounding box center [352, 81] width 10 height 10
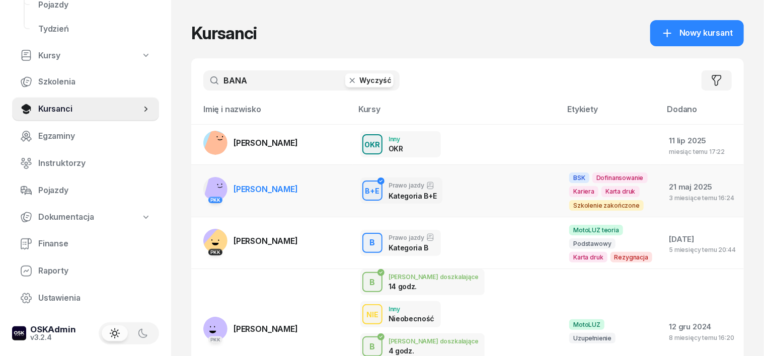
type input "BANA"
click at [204, 181] on rect at bounding box center [219, 189] width 30 height 30
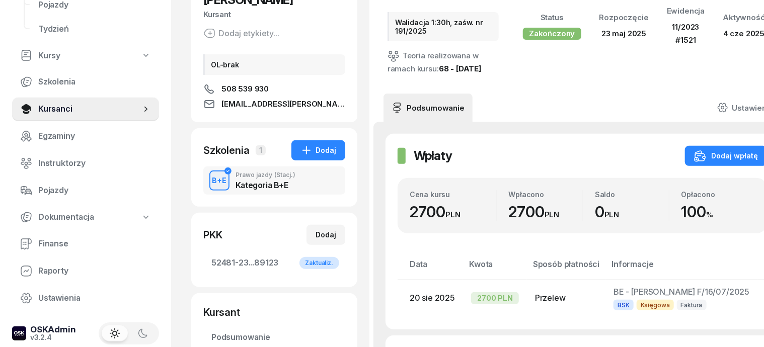
scroll to position [126, 0]
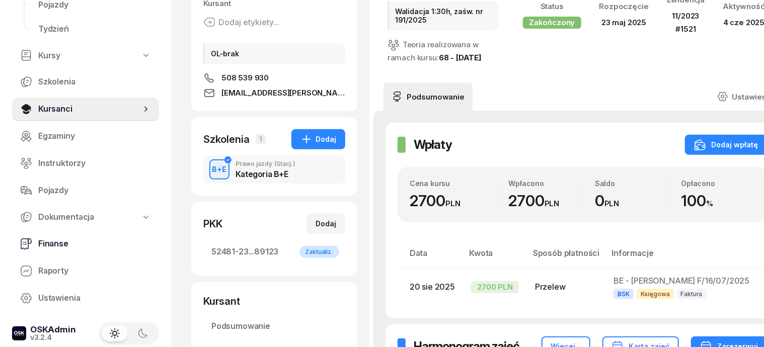
click at [59, 240] on span "Finanse" at bounding box center [94, 244] width 113 height 13
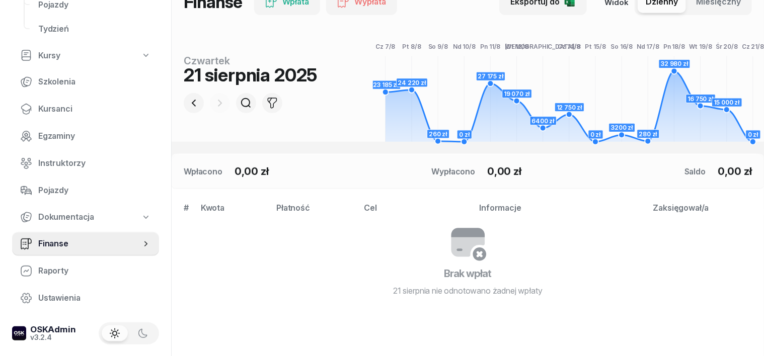
scroll to position [126, 0]
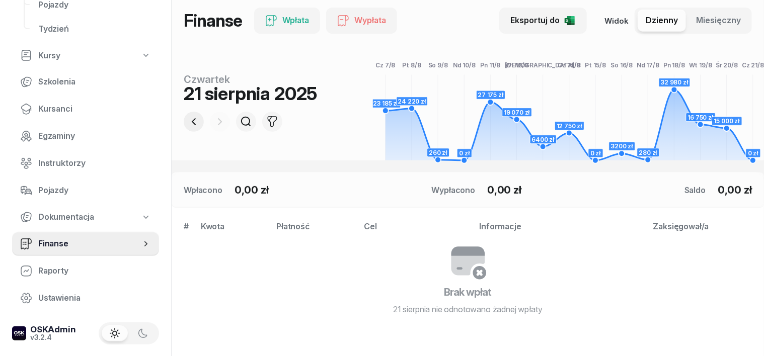
click at [188, 121] on icon "button" at bounding box center [194, 122] width 12 height 12
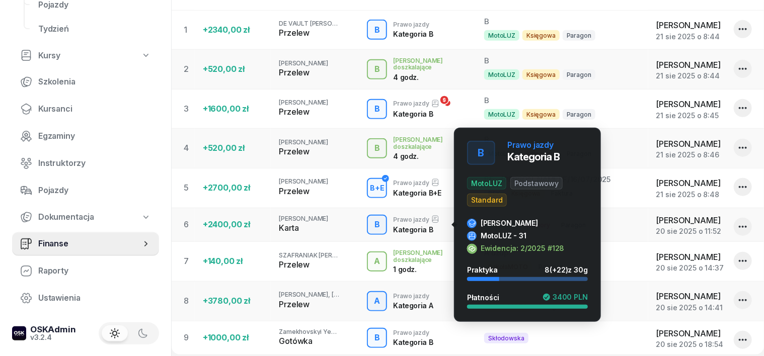
scroll to position [106, 0]
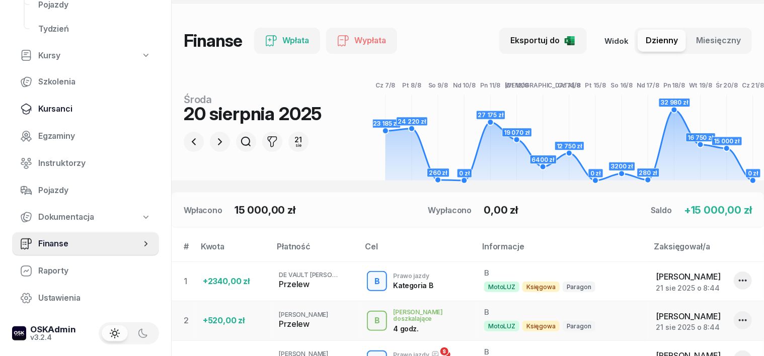
click at [64, 108] on span "Kursanci" at bounding box center [94, 109] width 113 height 13
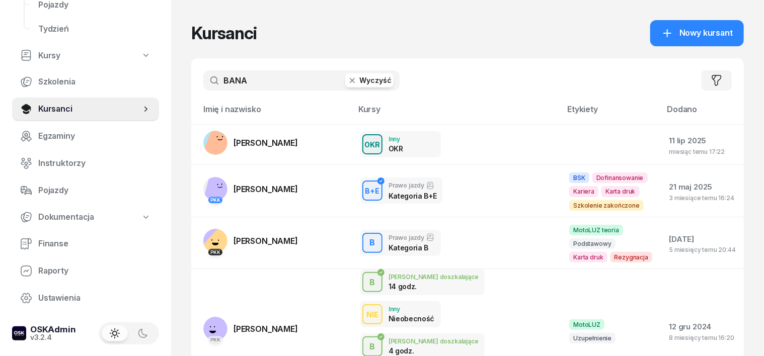
click at [347, 82] on icon "button" at bounding box center [352, 81] width 10 height 10
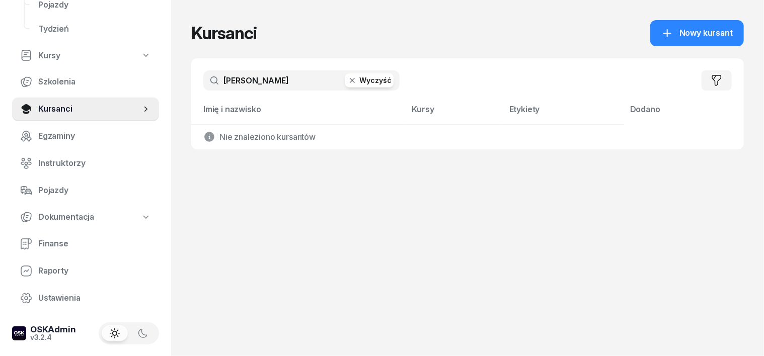
type input "[PERSON_NAME]"
click at [347, 79] on icon "button" at bounding box center [352, 81] width 10 height 10
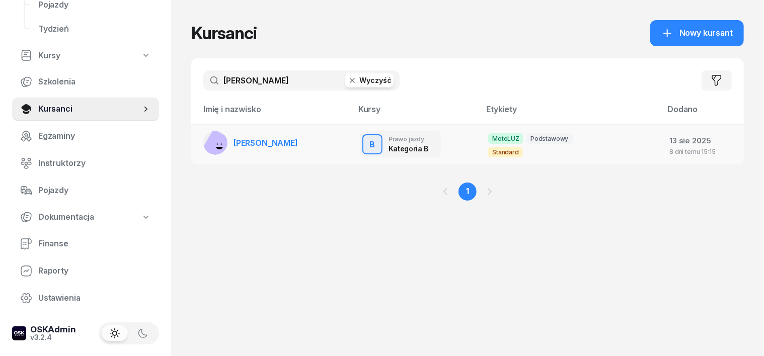
type input "[PERSON_NAME]"
click at [202, 141] on rect at bounding box center [218, 145] width 33 height 33
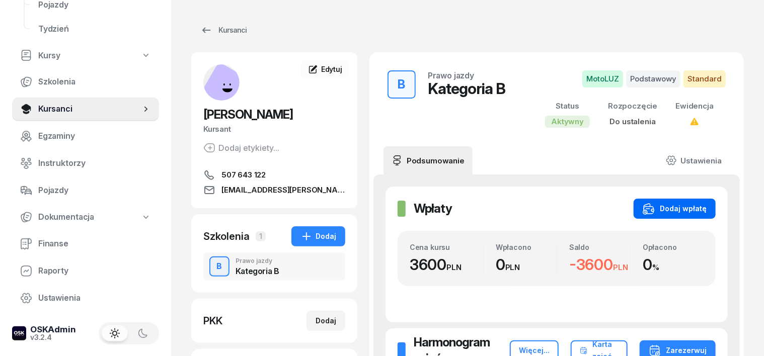
click at [692, 203] on div "Dodaj wpłatę" at bounding box center [675, 209] width 64 height 12
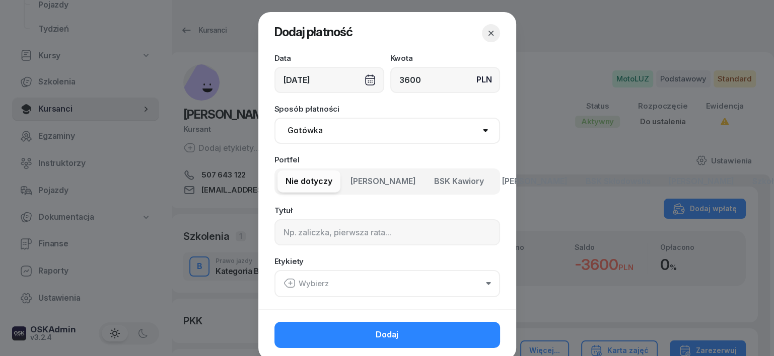
type input "3600"
click at [363, 81] on div "[DATE]" at bounding box center [329, 80] width 110 height 26
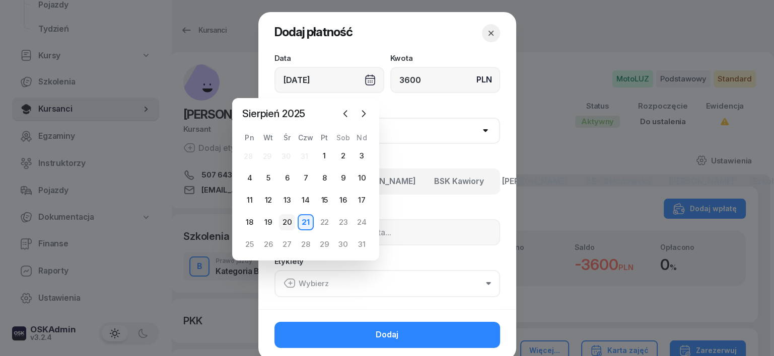
click at [286, 221] on div "20" at bounding box center [287, 222] width 16 height 16
type input "[DATE]"
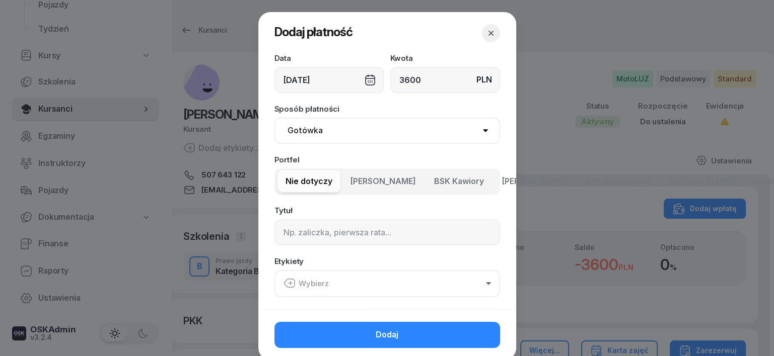
drag, startPoint x: 306, startPoint y: 126, endPoint x: 308, endPoint y: 141, distance: 15.2
click at [306, 128] on select "Gotówka Karta Przelew Płatności online BLIK" at bounding box center [387, 131] width 226 height 26
select select "transfer"
click at [274, 118] on select "Gotówka Karta Przelew Płatności online BLIK" at bounding box center [387, 131] width 226 height 26
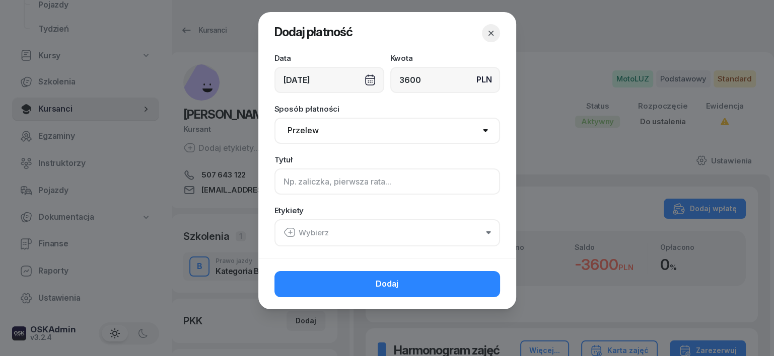
click at [296, 189] on input at bounding box center [387, 182] width 226 height 26
type input "m"
type input "B"
click at [288, 232] on icon "button" at bounding box center [289, 233] width 12 height 12
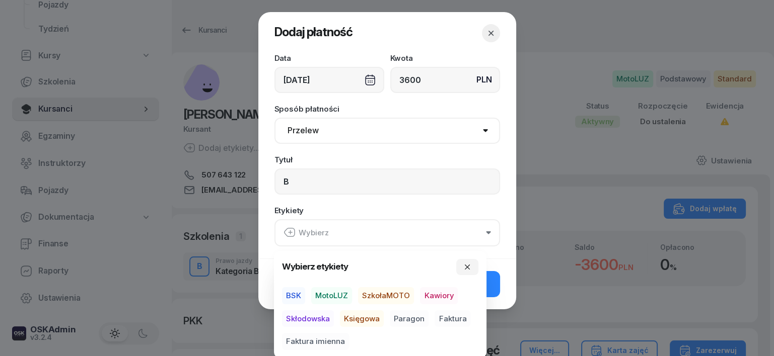
drag, startPoint x: 328, startPoint y: 296, endPoint x: 340, endPoint y: 311, distance: 19.7
click at [334, 300] on span "MotoLUZ" at bounding box center [331, 295] width 41 height 17
drag, startPoint x: 353, startPoint y: 319, endPoint x: 390, endPoint y: 320, distance: 37.3
click at [371, 319] on span "Księgowa" at bounding box center [362, 318] width 44 height 17
drag, startPoint x: 399, startPoint y: 317, endPoint x: 445, endPoint y: 310, distance: 46.9
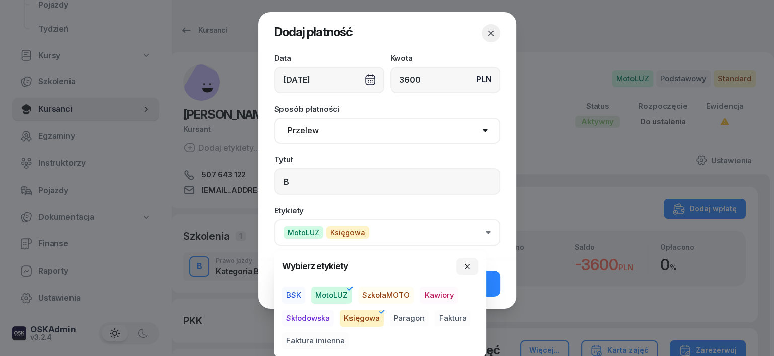
click at [421, 316] on span "Paragon" at bounding box center [409, 318] width 39 height 17
click at [467, 268] on icon "button" at bounding box center [467, 267] width 8 height 8
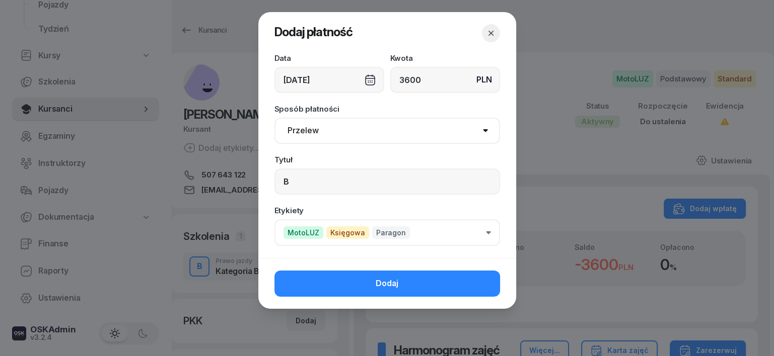
click at [485, 290] on button "Dodaj" at bounding box center [387, 284] width 226 height 26
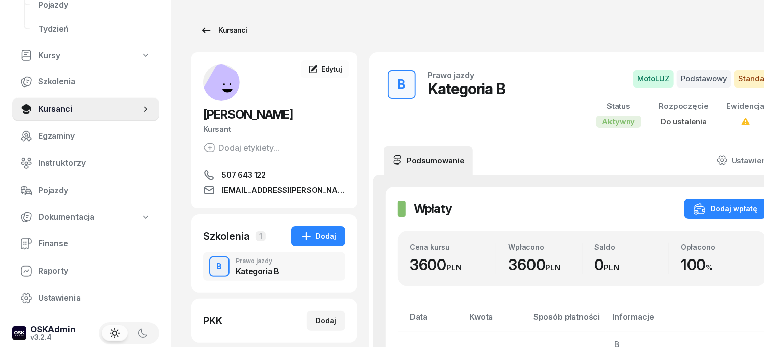
click at [213, 29] on div "Kursanci" at bounding box center [223, 30] width 46 height 12
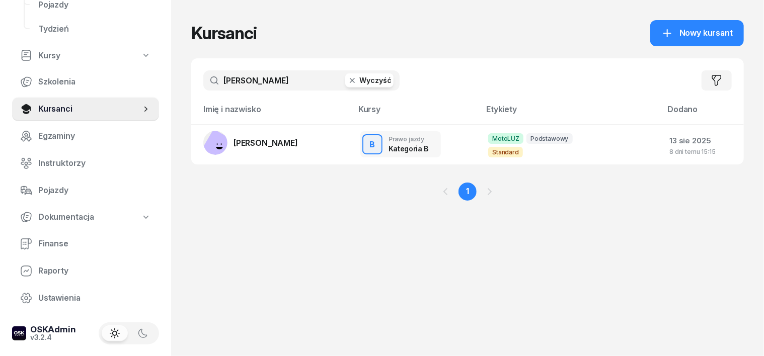
click at [350, 83] on icon "button" at bounding box center [352, 80] width 5 height 5
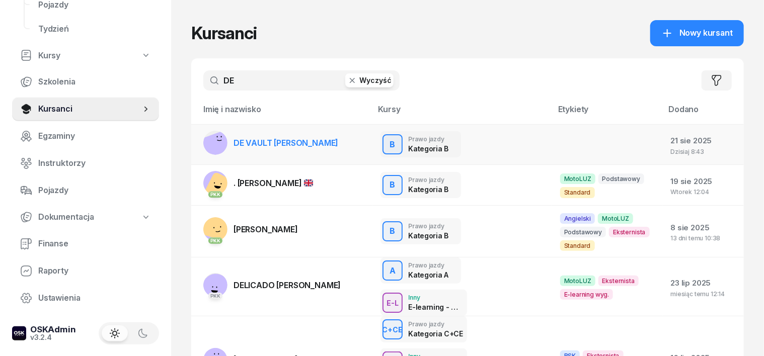
type input "DE"
click at [200, 149] on rect at bounding box center [217, 147] width 34 height 34
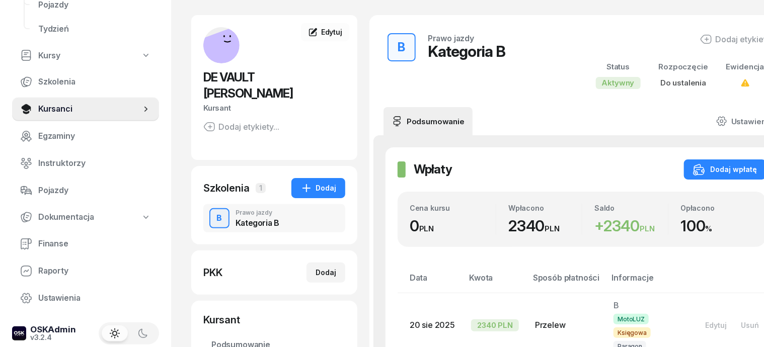
scroll to position [62, 0]
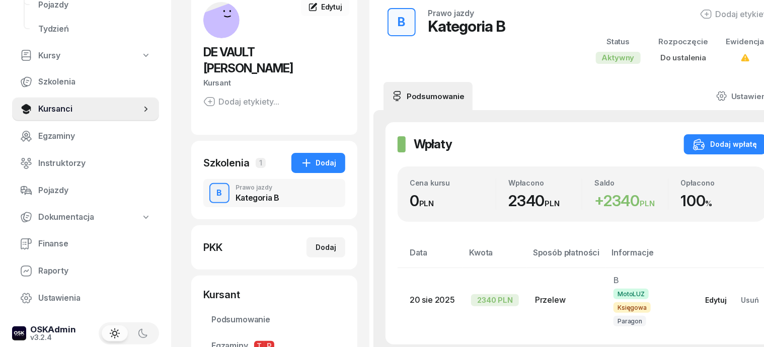
click at [705, 300] on div "Edytuj" at bounding box center [716, 300] width 22 height 9
select select "transfer"
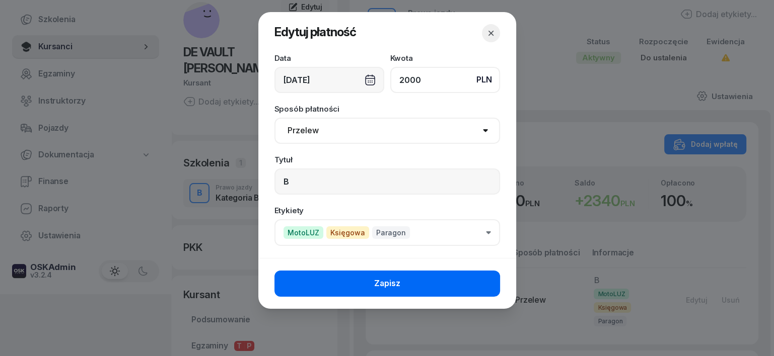
type input "2000"
click at [451, 284] on button "Zapisz" at bounding box center [387, 284] width 226 height 26
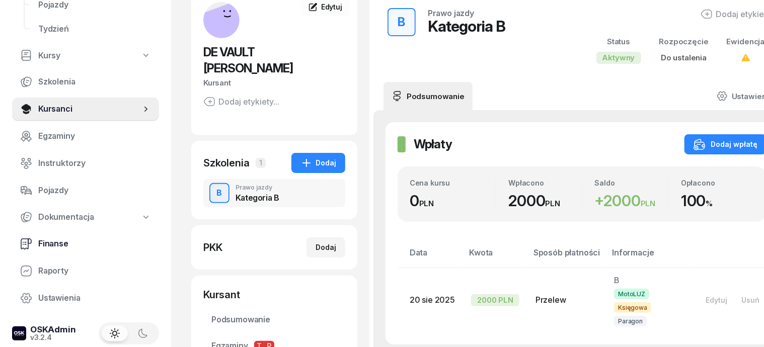
click at [49, 246] on span "Finanse" at bounding box center [94, 244] width 113 height 13
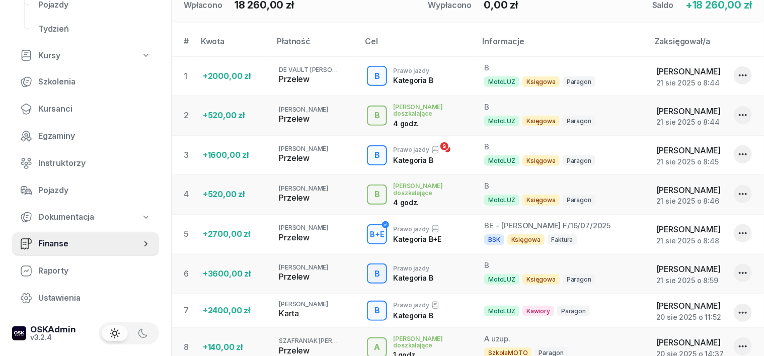
scroll to position [159, 0]
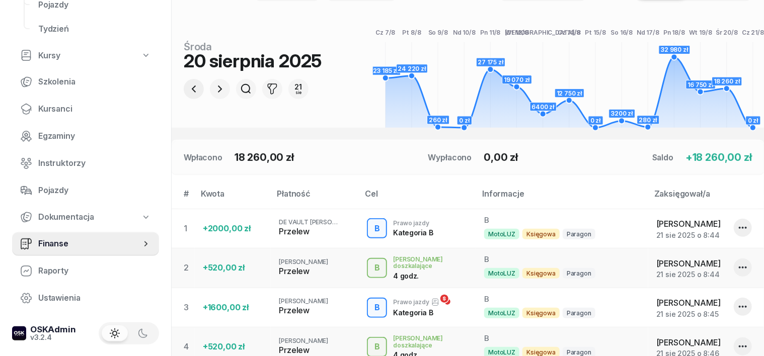
click at [192, 89] on icon "button" at bounding box center [194, 89] width 4 height 7
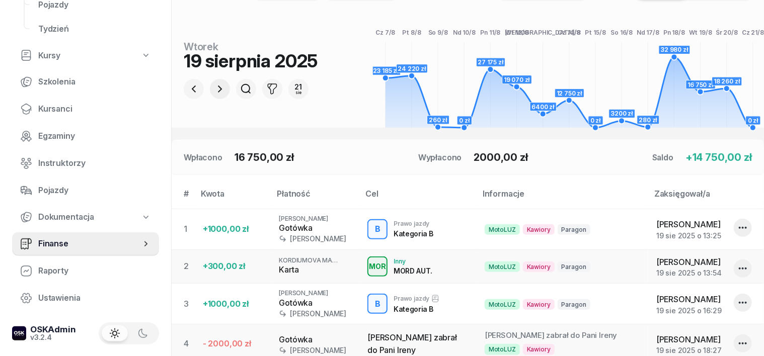
click at [214, 83] on icon "button" at bounding box center [220, 89] width 12 height 12
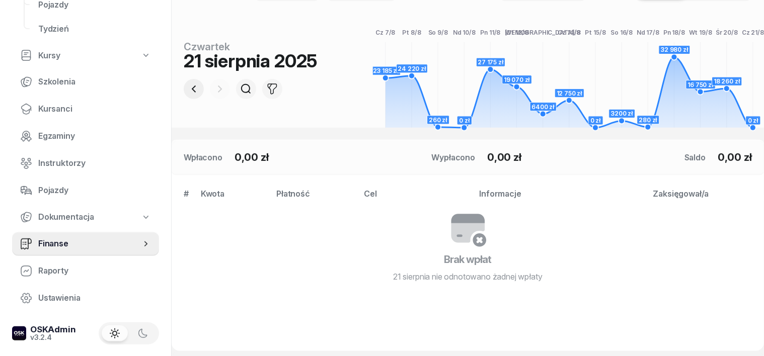
click at [188, 89] on icon "button" at bounding box center [194, 89] width 12 height 12
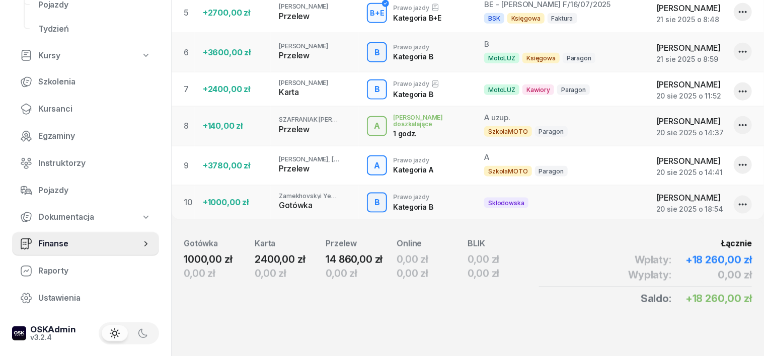
scroll to position [536, 0]
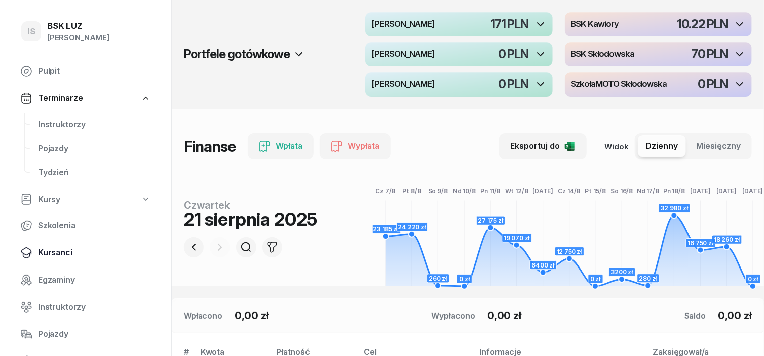
click at [64, 252] on span "Kursanci" at bounding box center [94, 253] width 113 height 13
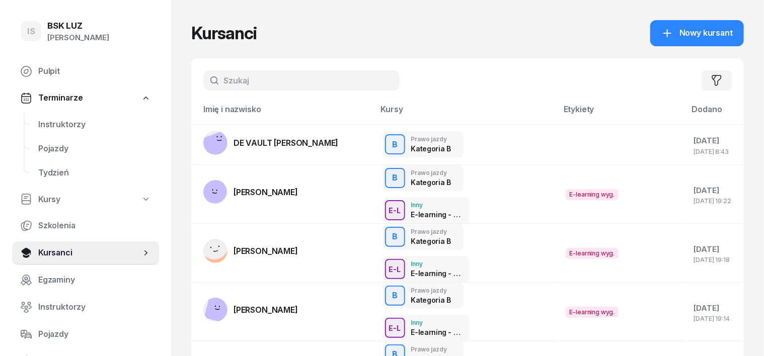
drag, startPoint x: 207, startPoint y: 82, endPoint x: 203, endPoint y: 86, distance: 5.7
click at [207, 82] on input "text" at bounding box center [301, 80] width 196 height 20
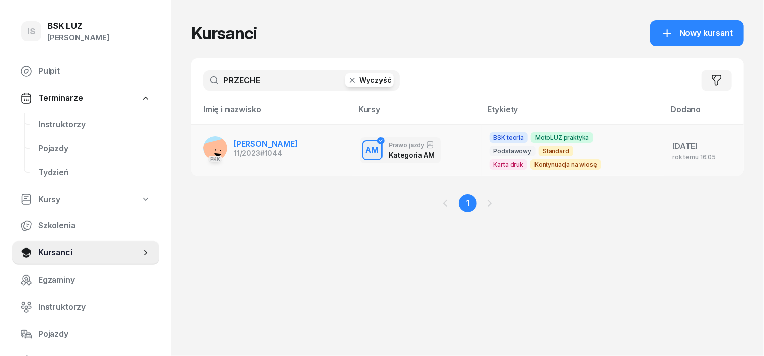
type input "PRZECHE"
click at [202, 147] on rect at bounding box center [218, 154] width 32 height 32
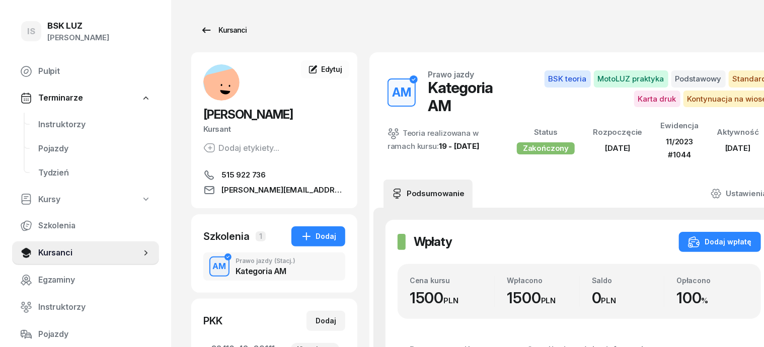
click at [213, 28] on div "Kursanci" at bounding box center [223, 30] width 46 height 12
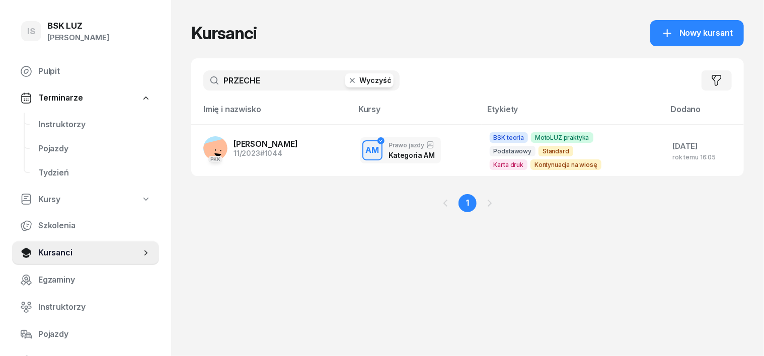
click at [347, 80] on icon "button" at bounding box center [352, 81] width 10 height 10
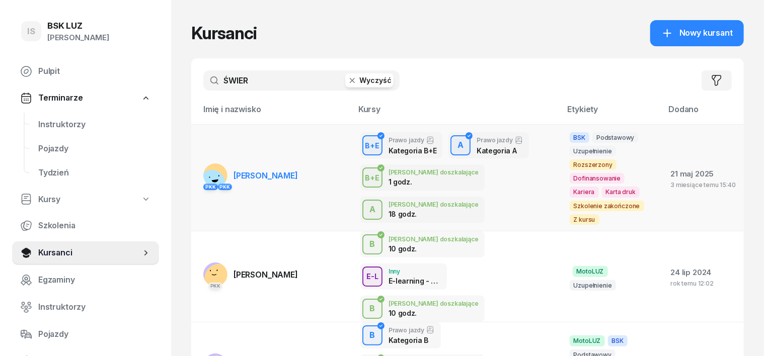
type input "ŚWIER"
click at [194, 172] on rect at bounding box center [211, 183] width 37 height 37
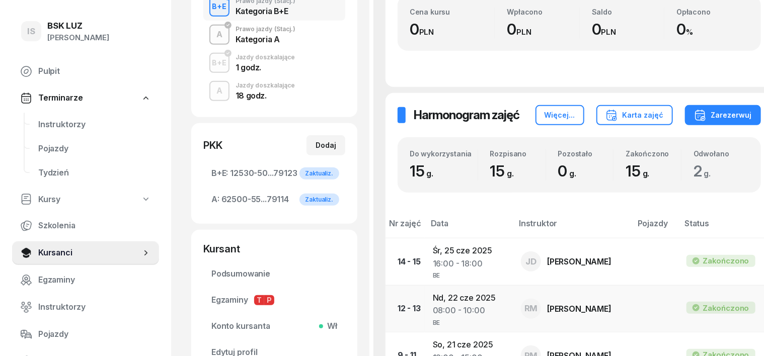
scroll to position [314, 0]
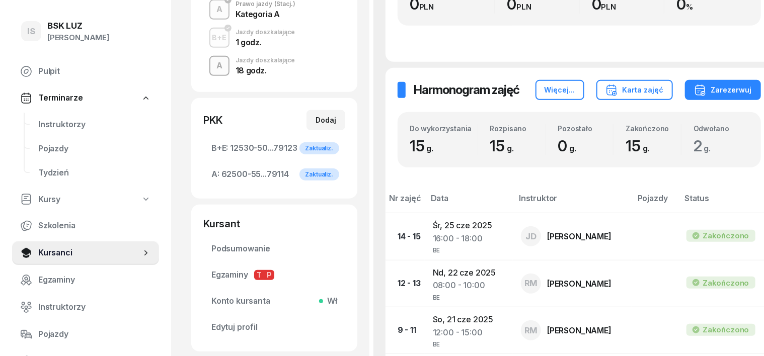
click at [212, 69] on div "A" at bounding box center [219, 65] width 14 height 17
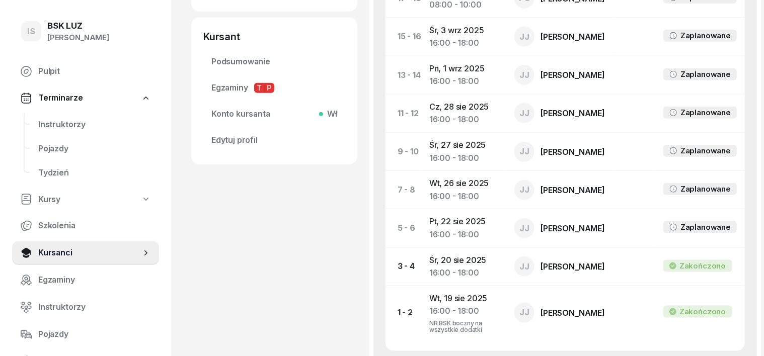
scroll to position [503, 0]
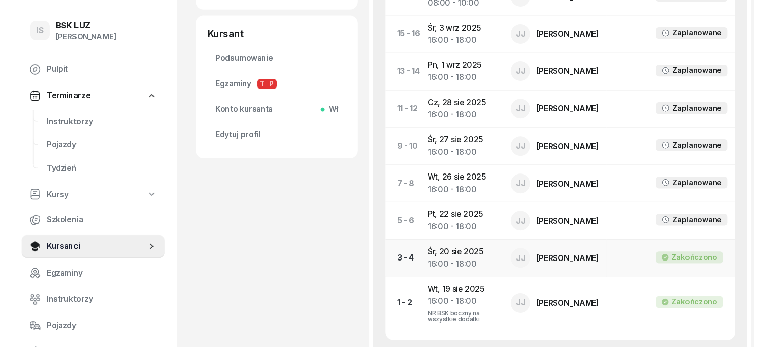
scroll to position [0, 0]
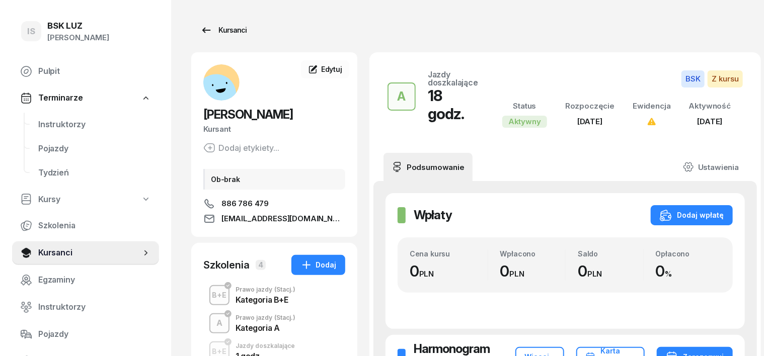
click at [221, 34] on div "Kursanci" at bounding box center [223, 30] width 46 height 12
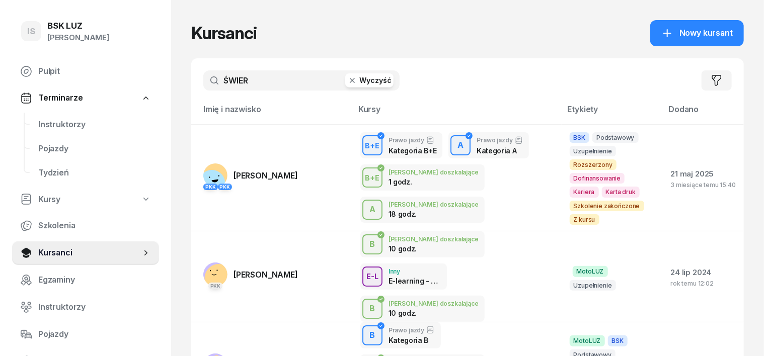
click at [347, 79] on icon "button" at bounding box center [352, 81] width 10 height 10
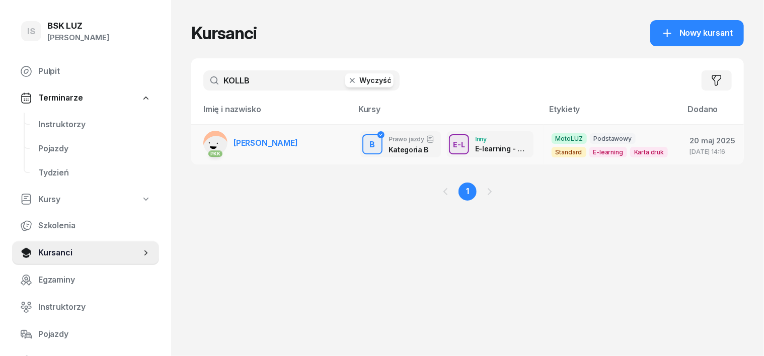
type input "KOLLB"
click at [198, 141] on rect at bounding box center [216, 149] width 38 height 38
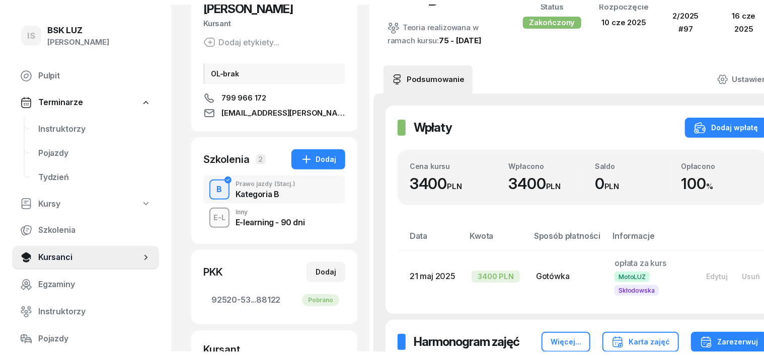
scroll to position [126, 0]
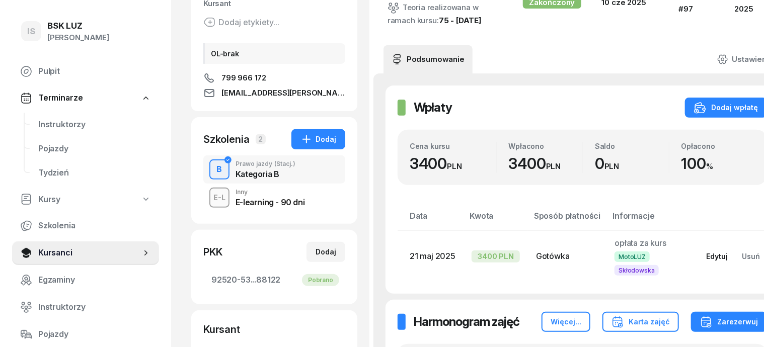
click at [706, 252] on div "Edytuj" at bounding box center [717, 256] width 22 height 9
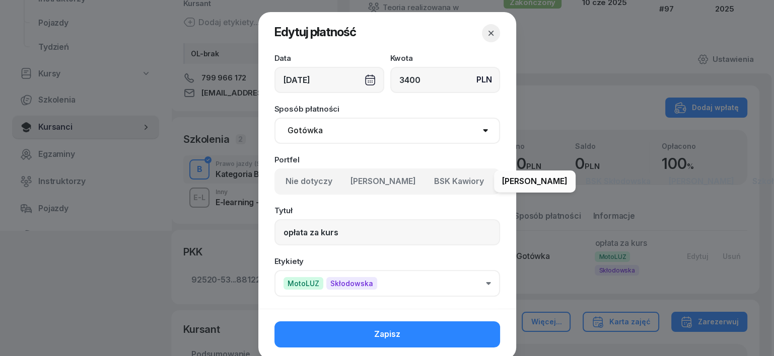
click at [490, 31] on icon "button" at bounding box center [491, 33] width 10 height 10
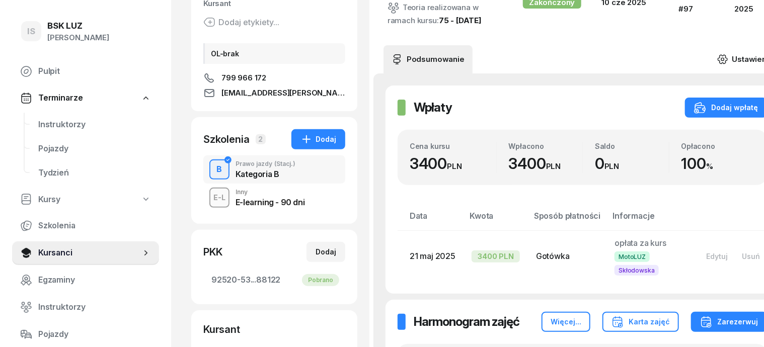
click at [717, 54] on icon at bounding box center [722, 59] width 11 height 11
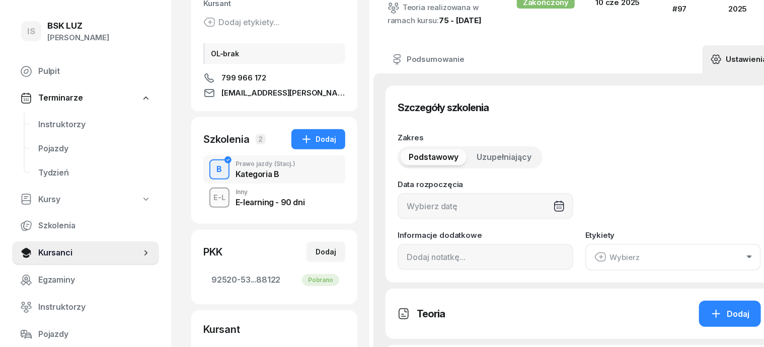
type input "10/06/2025"
type input "2/2025"
type input "97"
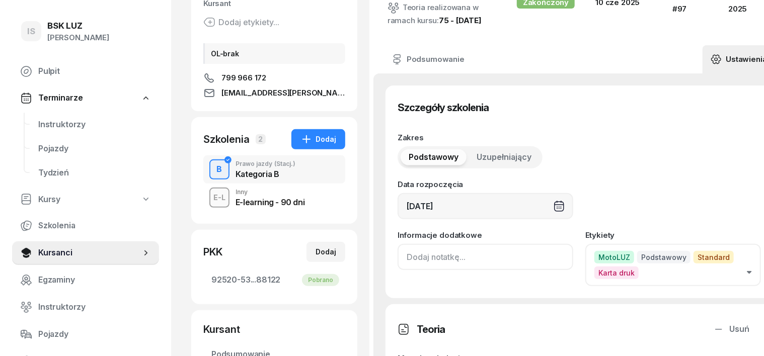
click at [398, 264] on input at bounding box center [486, 257] width 176 height 26
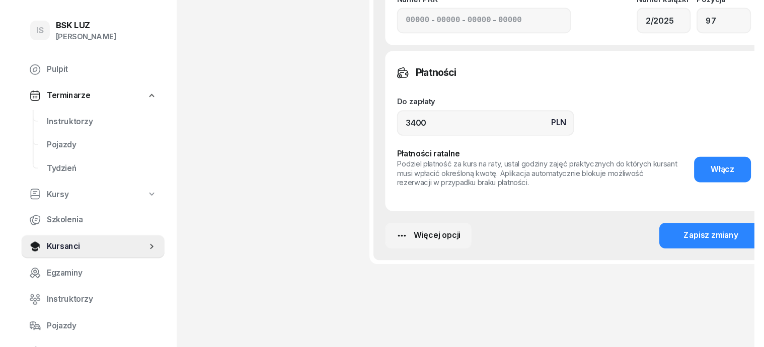
scroll to position [870, 0]
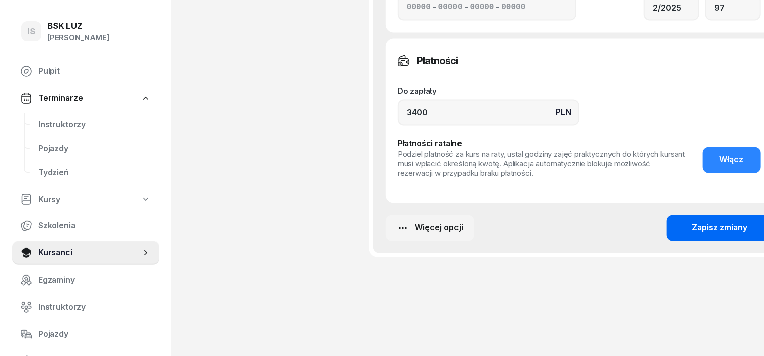
type input "ZASW. NR 173/2025"
click at [715, 227] on div "Zapisz zmiany" at bounding box center [720, 228] width 56 height 13
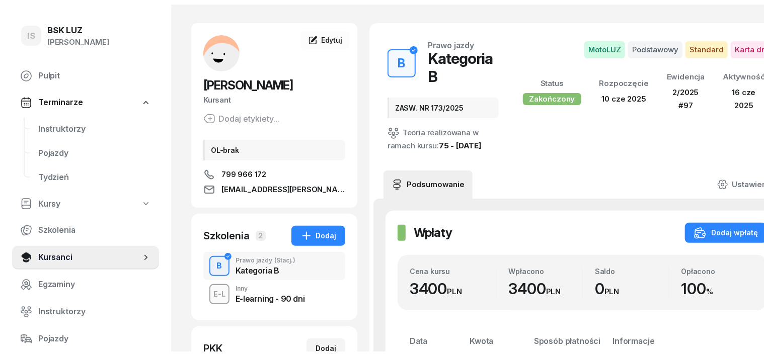
scroll to position [0, 0]
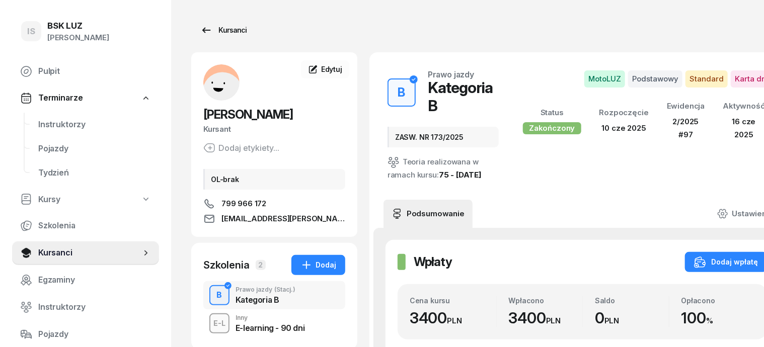
click at [212, 29] on div "Kursanci" at bounding box center [223, 30] width 46 height 12
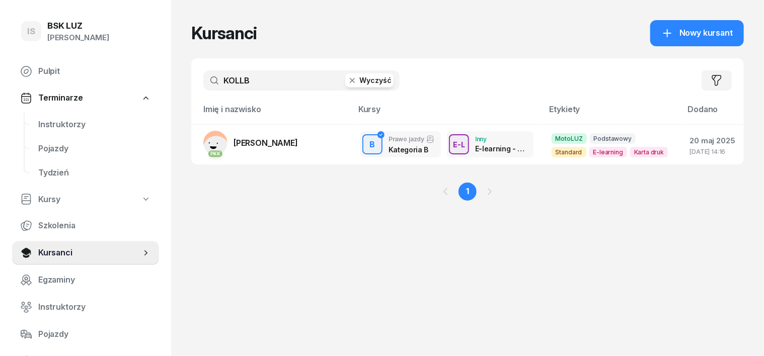
click at [347, 84] on icon "button" at bounding box center [352, 81] width 10 height 10
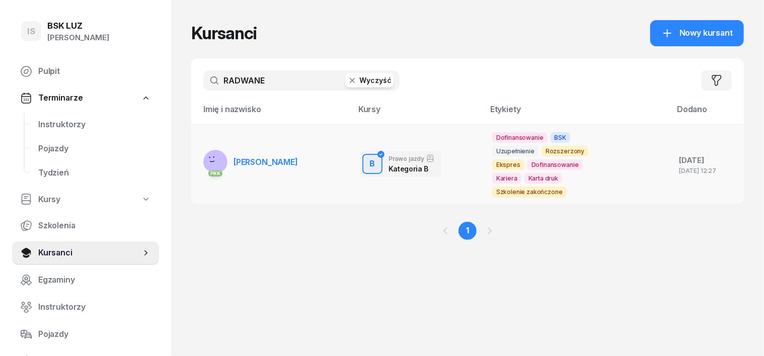
type input "RADWANE"
click at [200, 155] on rect at bounding box center [216, 158] width 39 height 39
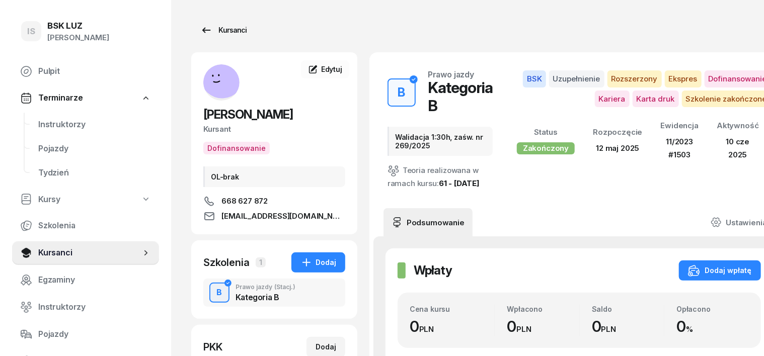
click at [208, 31] on div "Kursanci" at bounding box center [223, 30] width 46 height 12
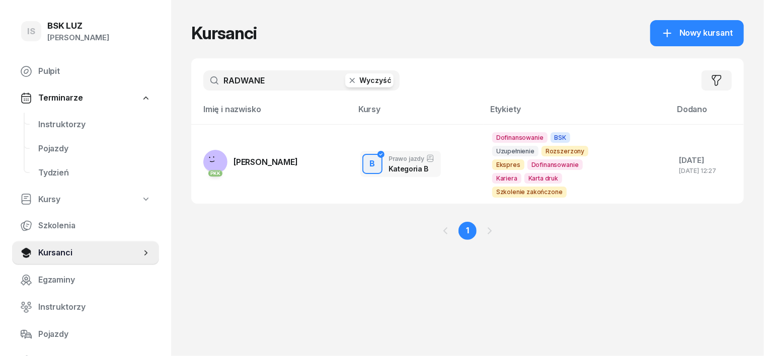
click at [347, 79] on icon "button" at bounding box center [352, 81] width 10 height 10
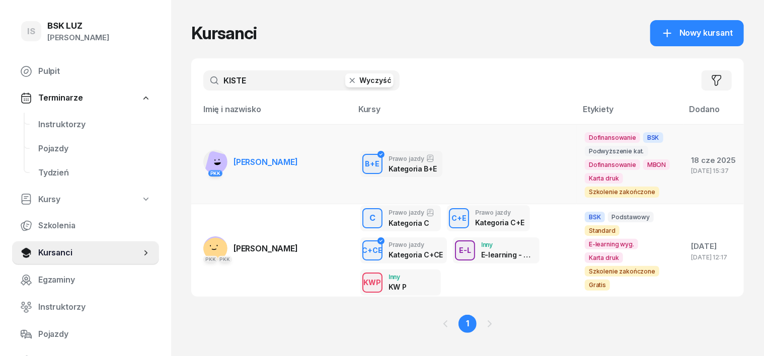
type input "KISTE"
click at [204, 165] on rect at bounding box center [219, 166] width 30 height 30
